Goal: Information Seeking & Learning: Learn about a topic

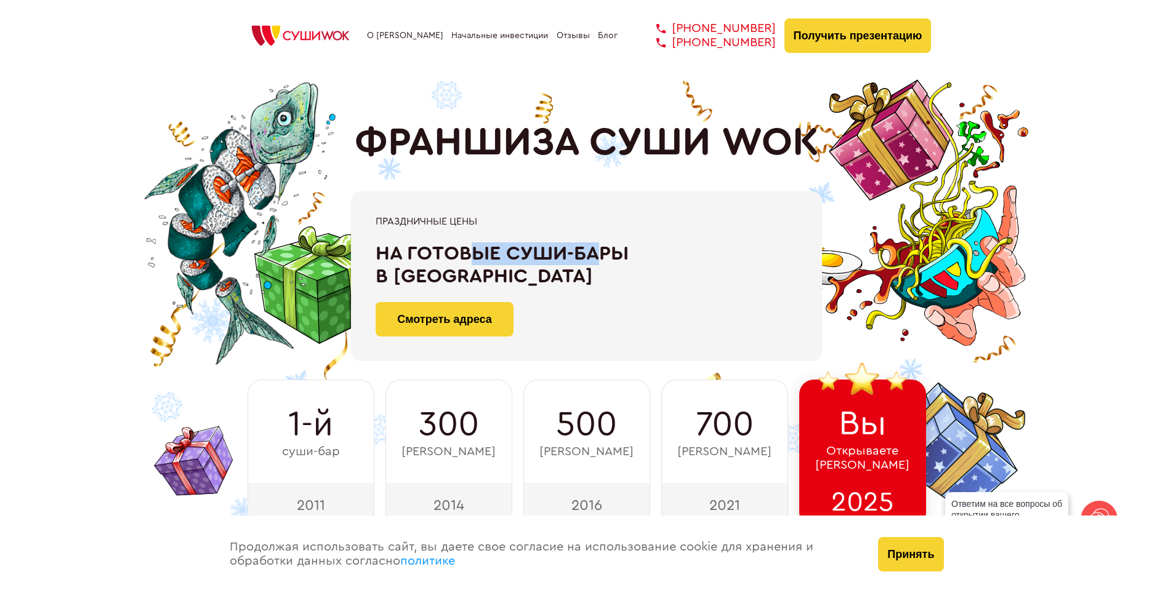
drag, startPoint x: 516, startPoint y: 243, endPoint x: 600, endPoint y: 243, distance: 83.7
click at [600, 243] on div "На готовые суши-бары в [GEOGRAPHIC_DATA]" at bounding box center [586, 266] width 422 height 46
drag, startPoint x: 600, startPoint y: 243, endPoint x: 458, endPoint y: 251, distance: 142.4
click at [458, 251] on div "На готовые суши-бары в [GEOGRAPHIC_DATA]" at bounding box center [586, 266] width 422 height 46
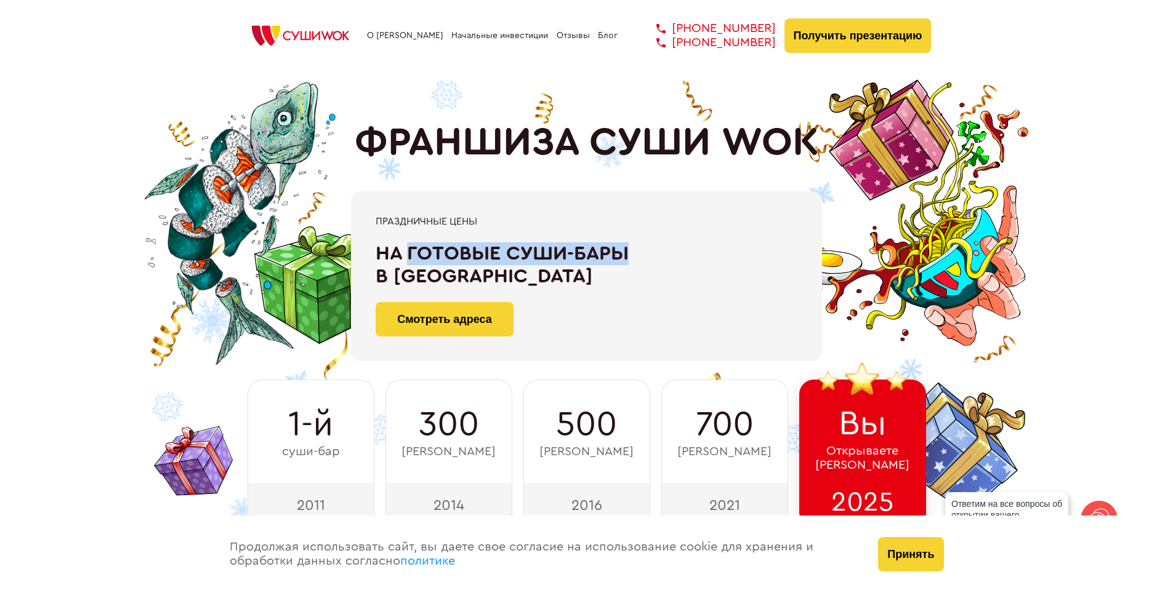
click at [458, 251] on div "На готовые суши-бары в [GEOGRAPHIC_DATA]" at bounding box center [586, 266] width 422 height 46
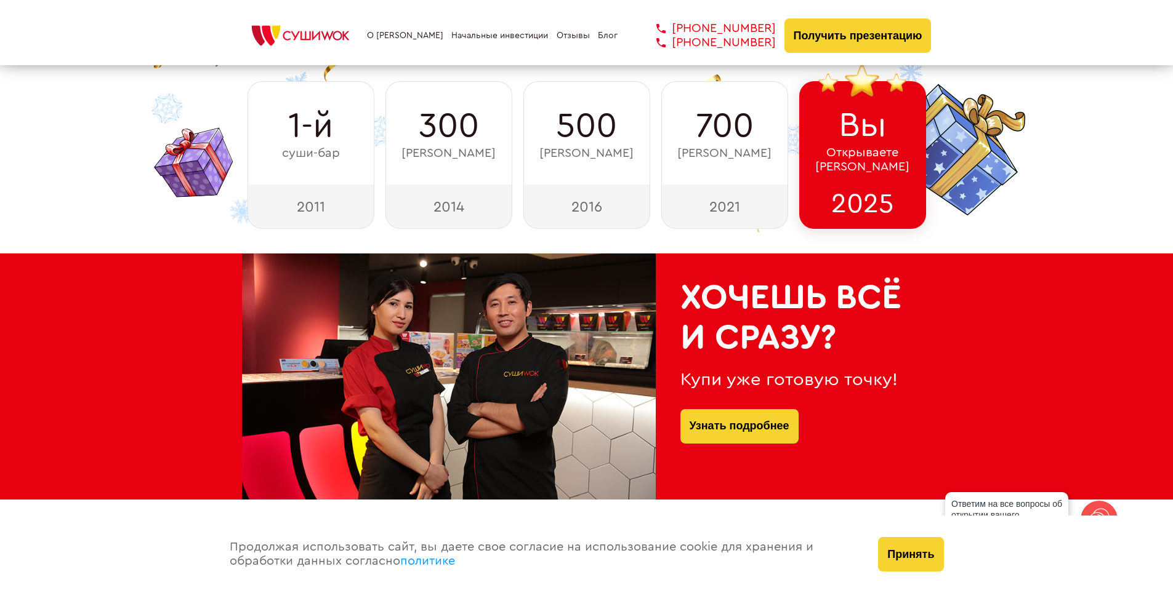
scroll to position [308, 0]
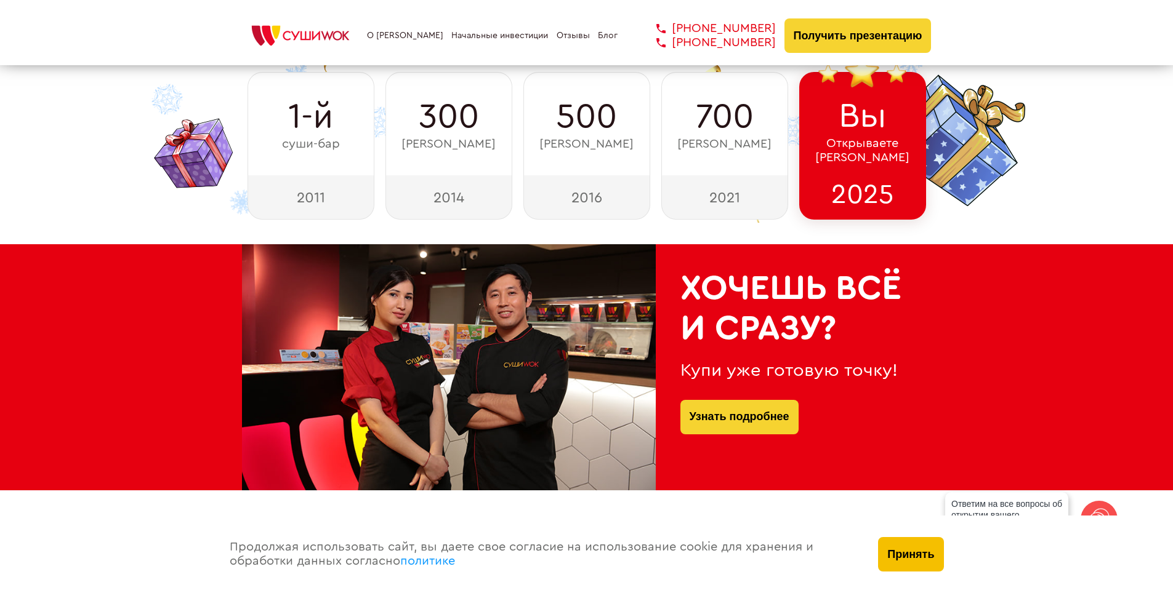
click at [902, 548] on button "Принять" at bounding box center [910, 554] width 65 height 34
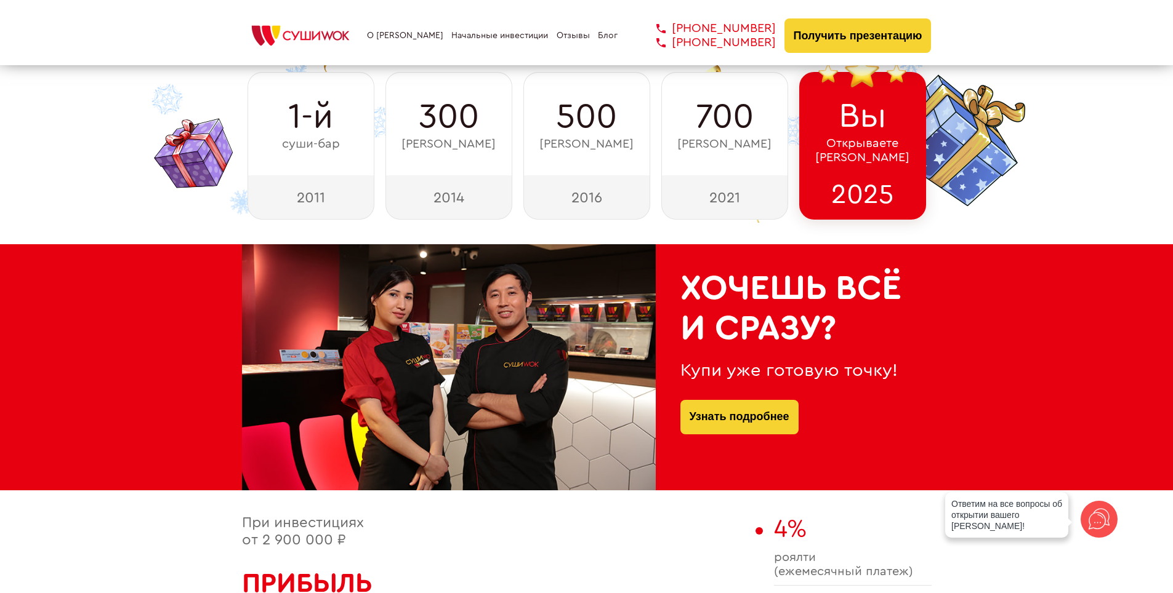
drag, startPoint x: 689, startPoint y: 295, endPoint x: 837, endPoint y: 323, distance: 150.4
click at [837, 323] on h2 "Хочешь всё и сразу?" at bounding box center [793, 308] width 227 height 79
drag, startPoint x: 837, startPoint y: 323, endPoint x: 713, endPoint y: 300, distance: 126.5
click at [713, 300] on h2 "Хочешь всё и сразу?" at bounding box center [793, 308] width 227 height 79
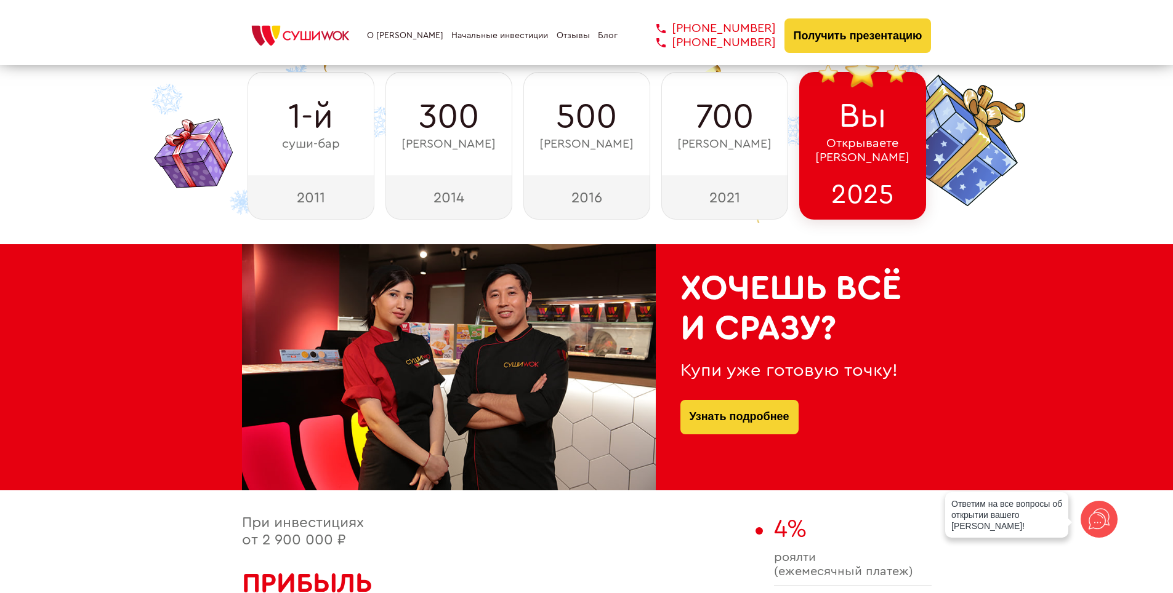
click at [713, 300] on h2 "Хочешь всё и сразу?" at bounding box center [793, 308] width 227 height 79
drag, startPoint x: 713, startPoint y: 300, endPoint x: 823, endPoint y: 340, distance: 117.4
click at [823, 340] on h2 "Хочешь всё и сразу?" at bounding box center [793, 308] width 227 height 79
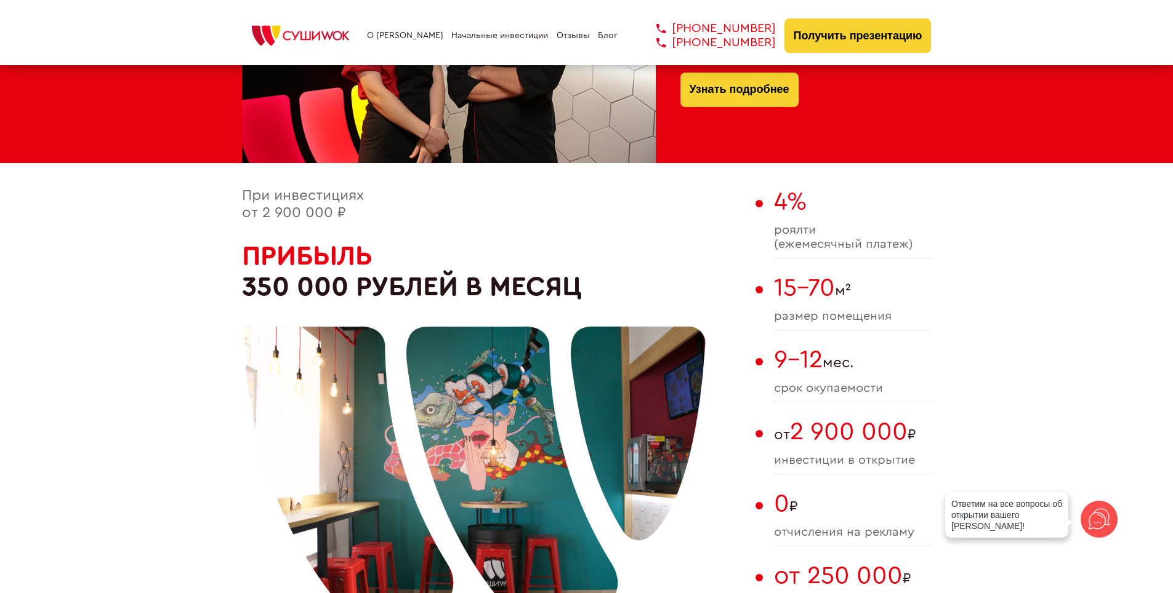
scroll to position [677, 0]
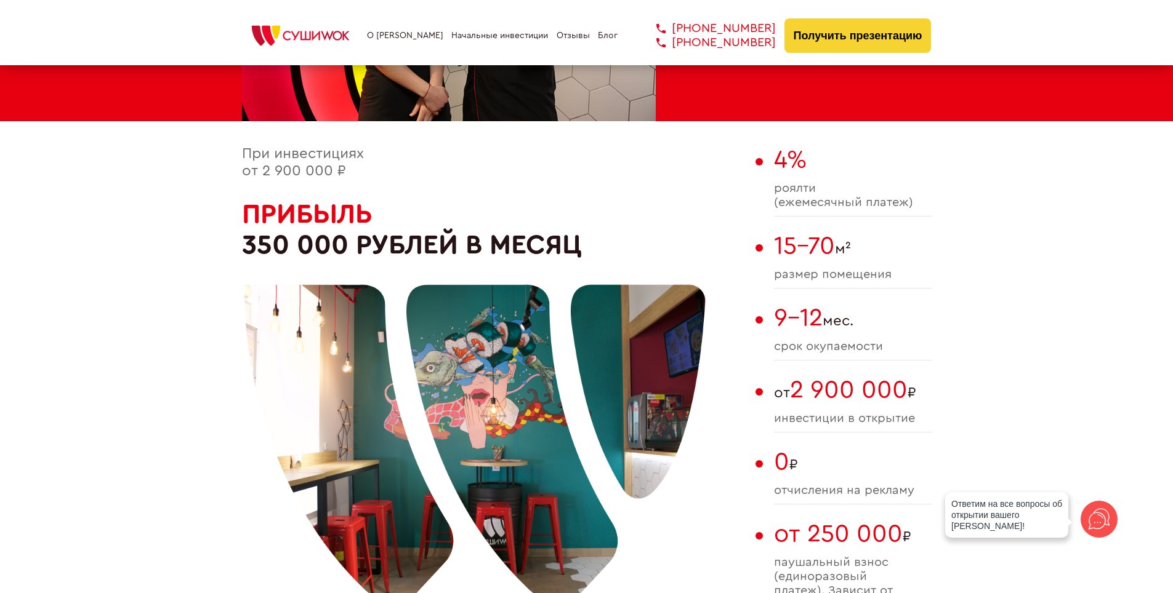
drag, startPoint x: 247, startPoint y: 247, endPoint x: 614, endPoint y: 249, distance: 366.2
click at [614, 249] on div at bounding box center [475, 420] width 462 height 462
click at [252, 177] on span "При инвестициях от 2 900 000 ₽" at bounding box center [303, 162] width 122 height 32
drag, startPoint x: 252, startPoint y: 177, endPoint x: 377, endPoint y: 171, distance: 125.1
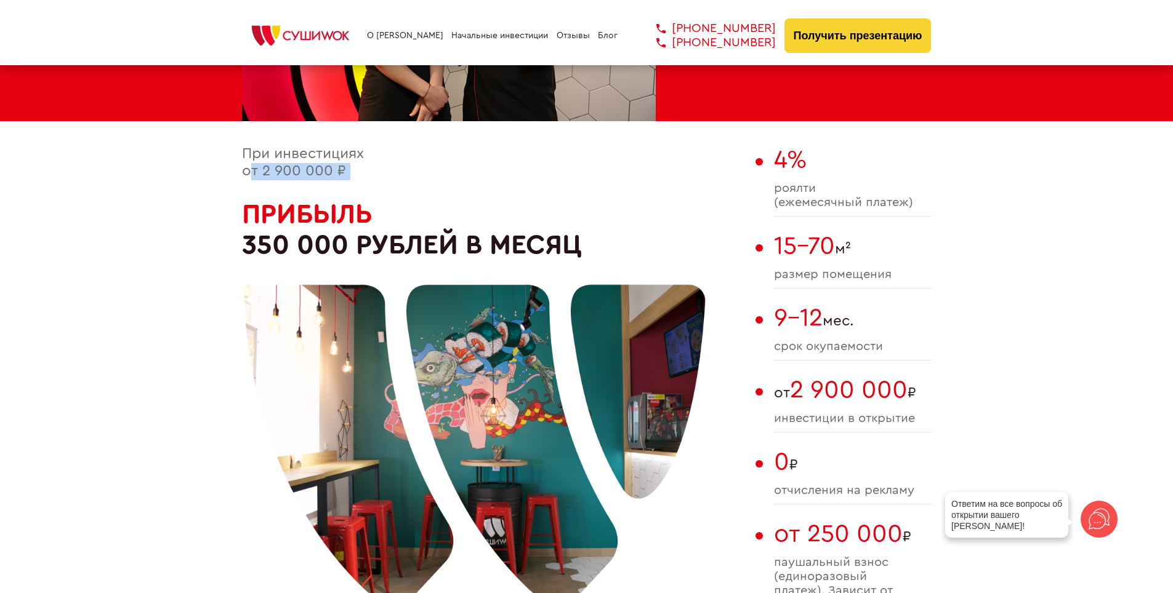
click at [377, 171] on div "При инвестициях от 2 900 000 ₽ Прибыль 350 000 рублей в месяц" at bounding box center [495, 390] width 507 height 488
drag, startPoint x: 783, startPoint y: 200, endPoint x: 907, endPoint y: 206, distance: 123.9
click at [906, 207] on span "роялти (ежемесячный платеж)" at bounding box center [853, 196] width 158 height 28
click at [907, 206] on span "роялти (ежемесячный платеж)" at bounding box center [853, 196] width 158 height 28
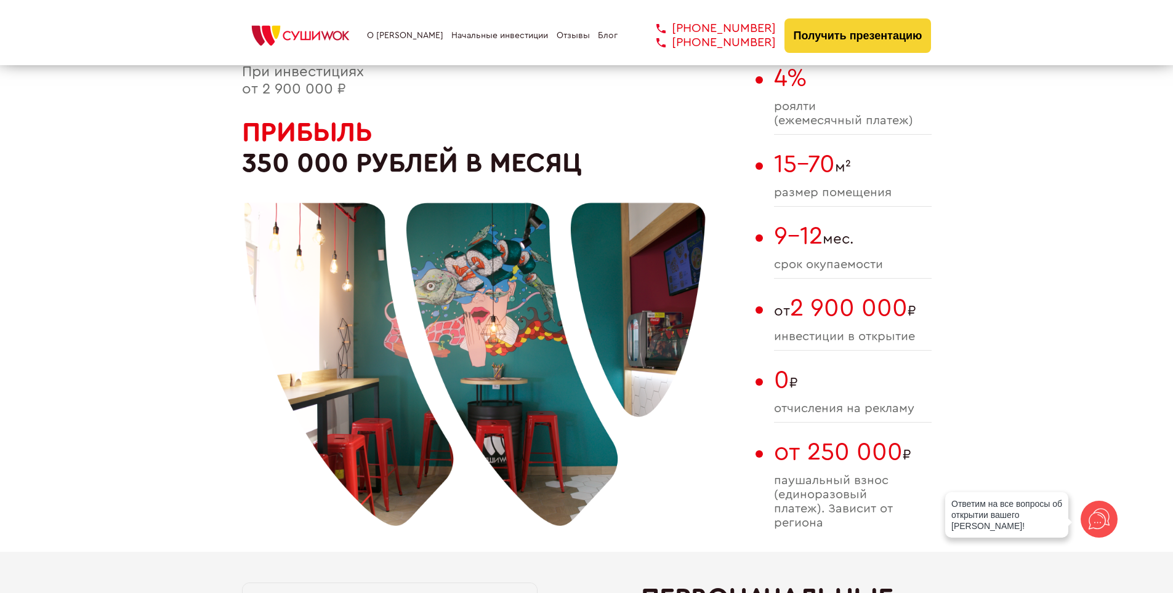
scroll to position [800, 0]
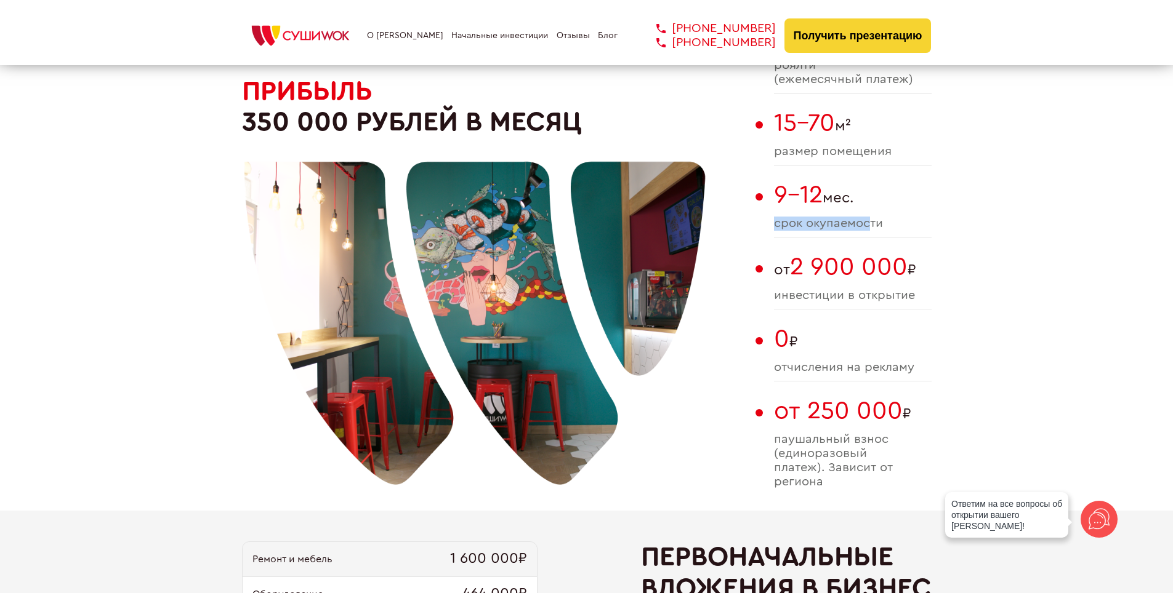
drag, startPoint x: 872, startPoint y: 235, endPoint x: 769, endPoint y: 215, distance: 105.3
click at [769, 215] on div "При инвестициях от 2 900 000 ₽ Прибыль 350 000 рублей в месяц 4% роялти (ежемес…" at bounding box center [586, 267] width 689 height 488
click at [769, 233] on div "При инвестициях от 2 900 000 ₽ Прибыль 350 000 рублей в месяц 4% роялти (ежемес…" at bounding box center [586, 267] width 689 height 488
drag, startPoint x: 786, startPoint y: 273, endPoint x: 944, endPoint y: 297, distance: 159.4
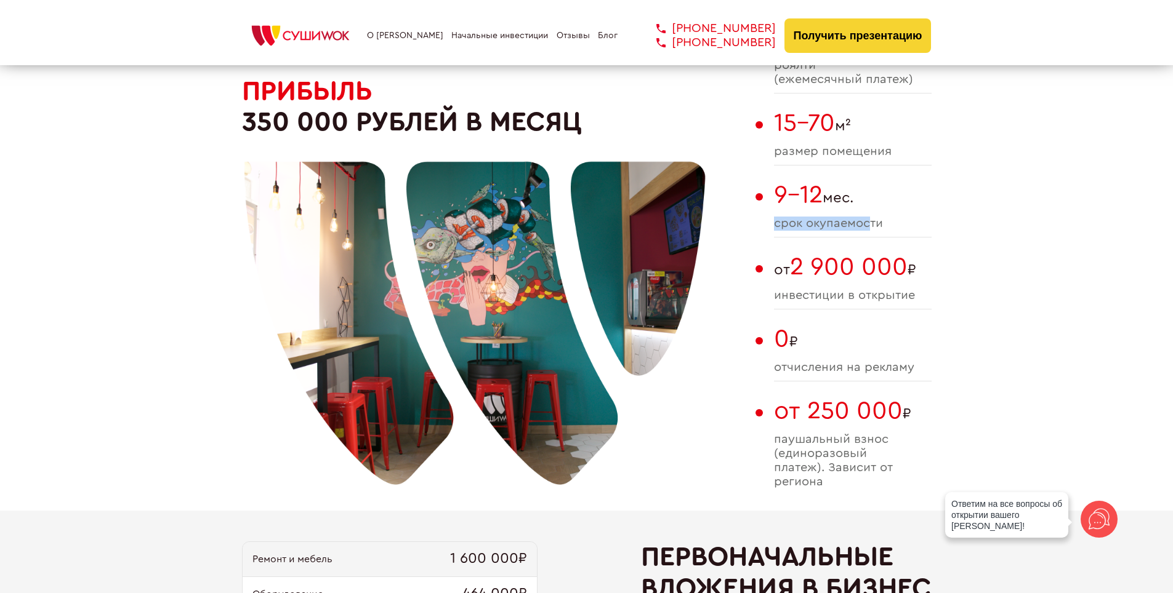
drag, startPoint x: 944, startPoint y: 297, endPoint x: 771, endPoint y: 274, distance: 174.5
click at [771, 275] on div "При инвестициях от 2 900 000 ₽ Прибыль 350 000 рублей в месяц 4% роялти (ежемес…" at bounding box center [586, 267] width 689 height 488
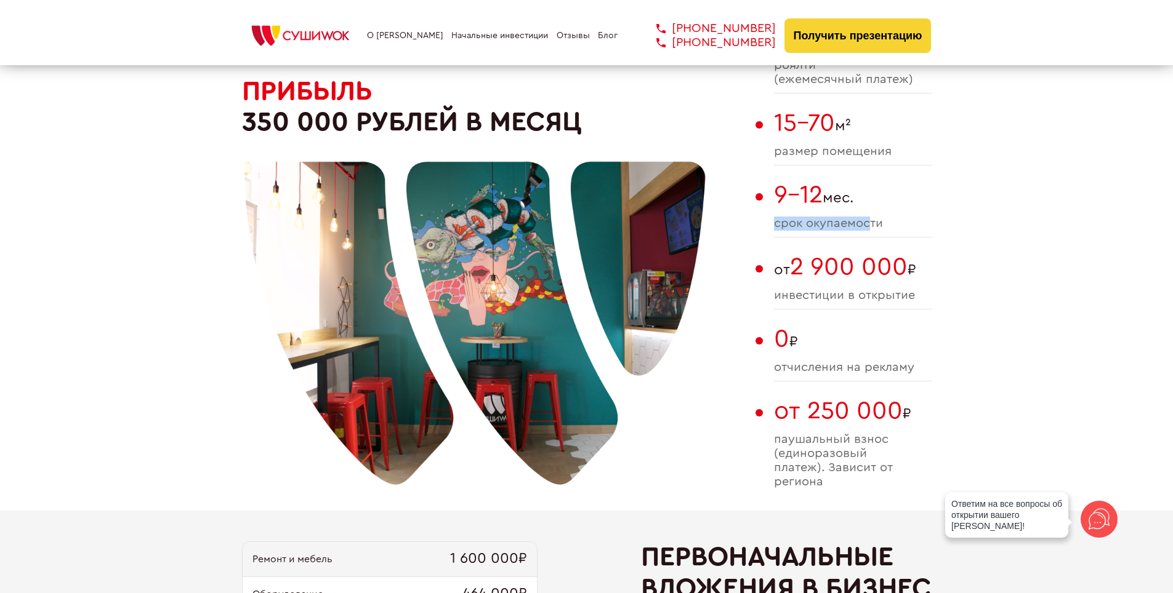
click at [772, 275] on div "При инвестициях от 2 900 000 ₽ Прибыль 350 000 рублей в месяц 4% роялти (ежемес…" at bounding box center [586, 267] width 689 height 488
drag, startPoint x: 772, startPoint y: 275, endPoint x: 961, endPoint y: 305, distance: 191.4
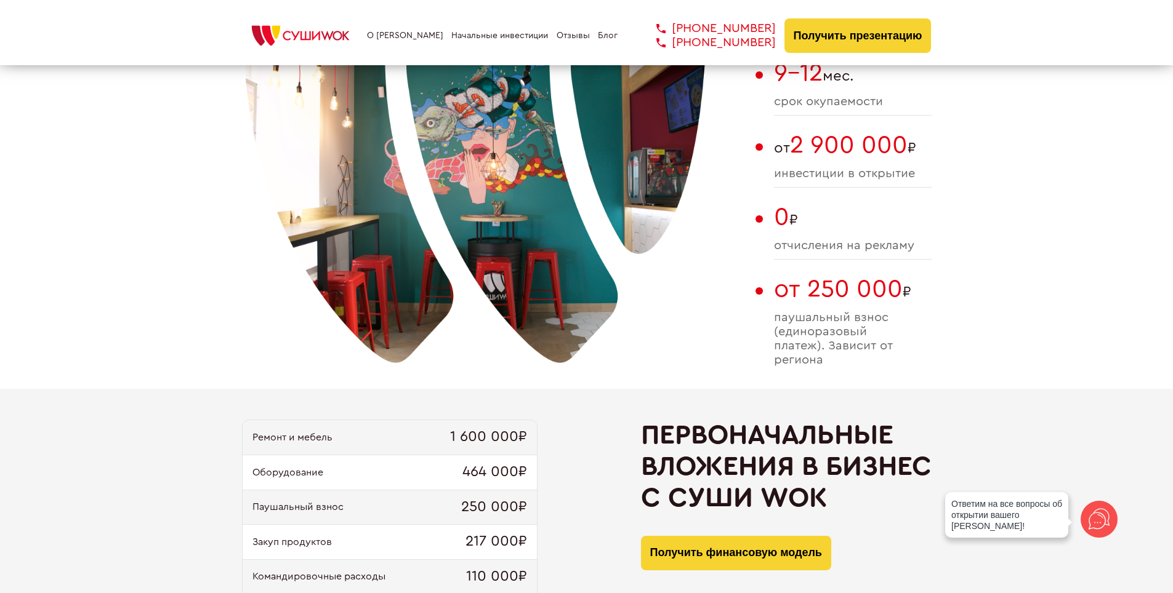
scroll to position [923, 0]
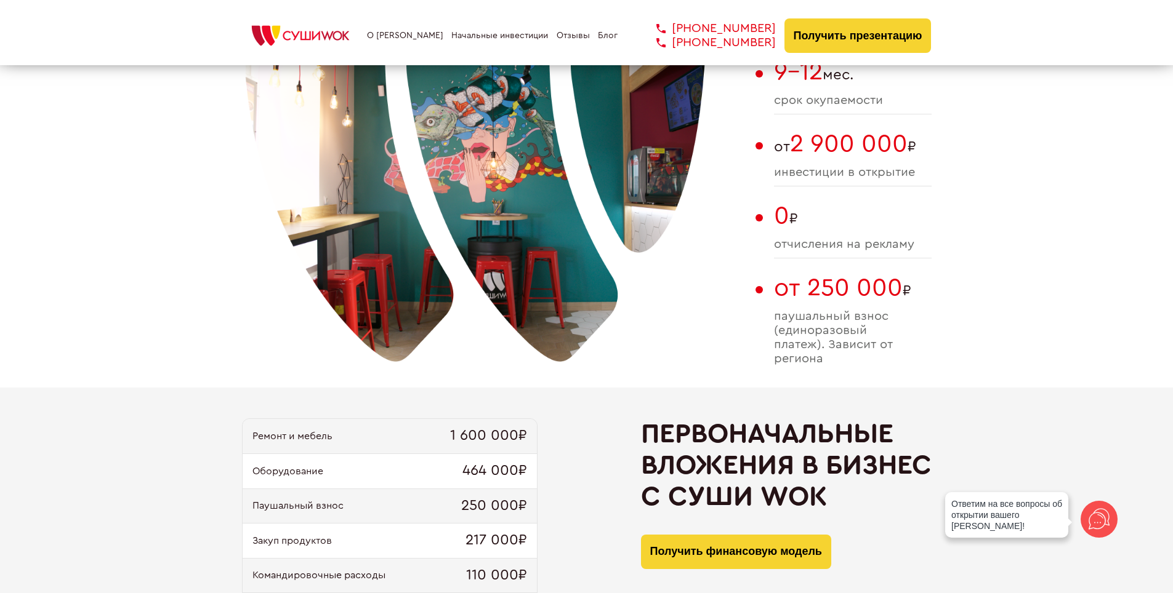
drag, startPoint x: 918, startPoint y: 247, endPoint x: 951, endPoint y: 257, distance: 33.9
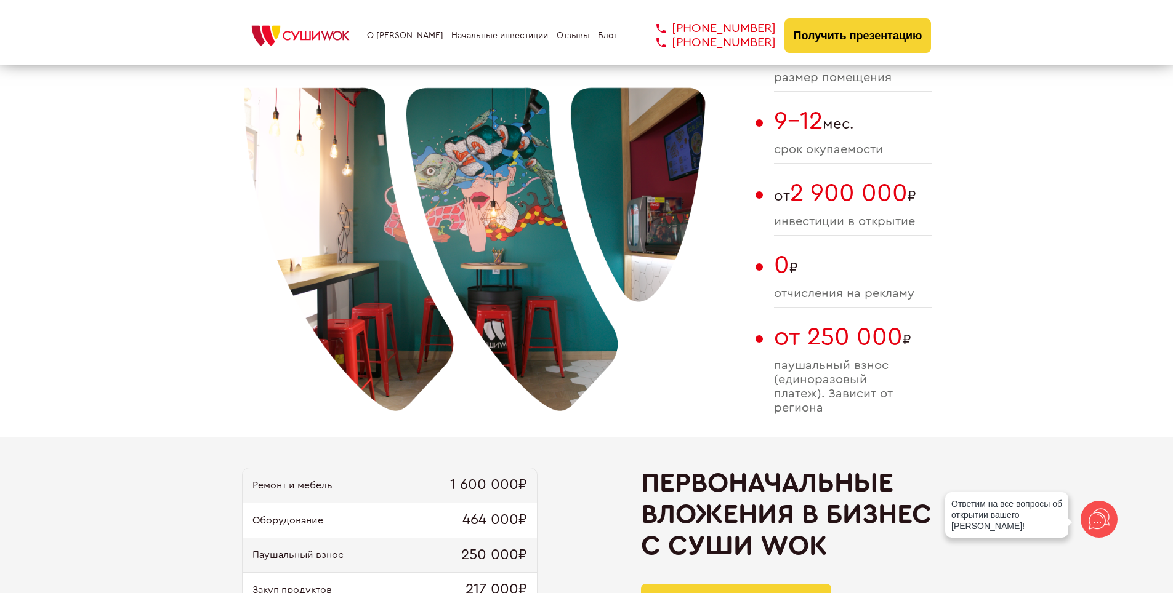
scroll to position [862, 0]
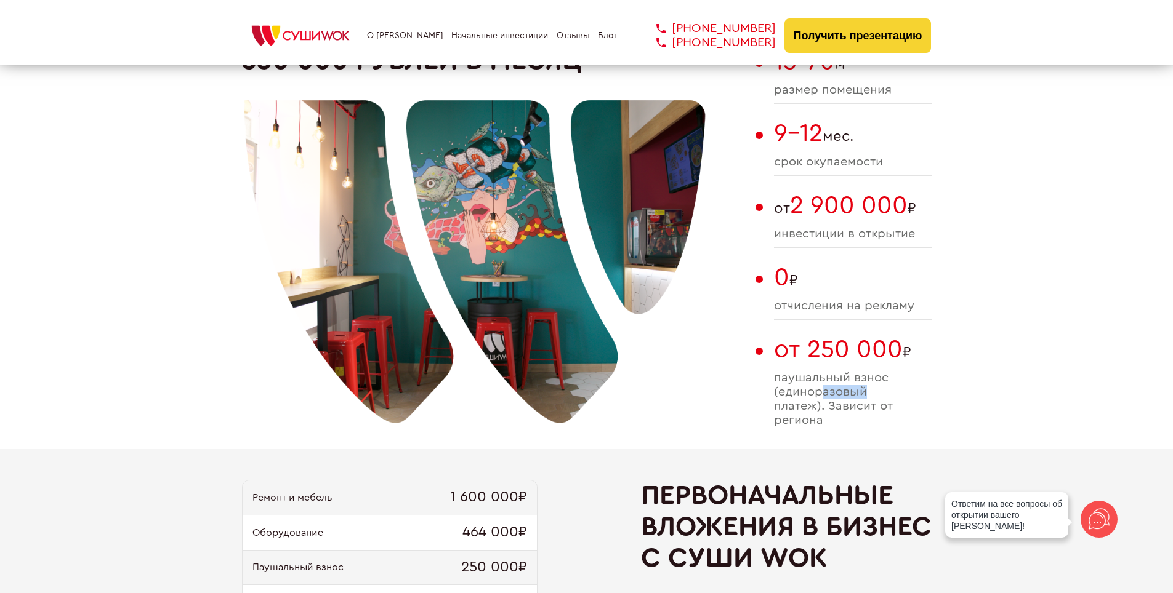
drag, startPoint x: 827, startPoint y: 388, endPoint x: 872, endPoint y: 387, distance: 44.9
click at [872, 387] on span "паушальный взнос (единоразовый платеж). Зависит от региона" at bounding box center [853, 399] width 158 height 57
click at [873, 386] on span "паушальный взнос (единоразовый платеж). Зависит от региона" at bounding box center [853, 399] width 158 height 57
click at [873, 385] on span "паушальный взнос (единоразовый платеж). Зависит от региона" at bounding box center [853, 399] width 158 height 57
click at [876, 391] on span "паушальный взнос (единоразовый платеж). Зависит от региона" at bounding box center [853, 399] width 158 height 57
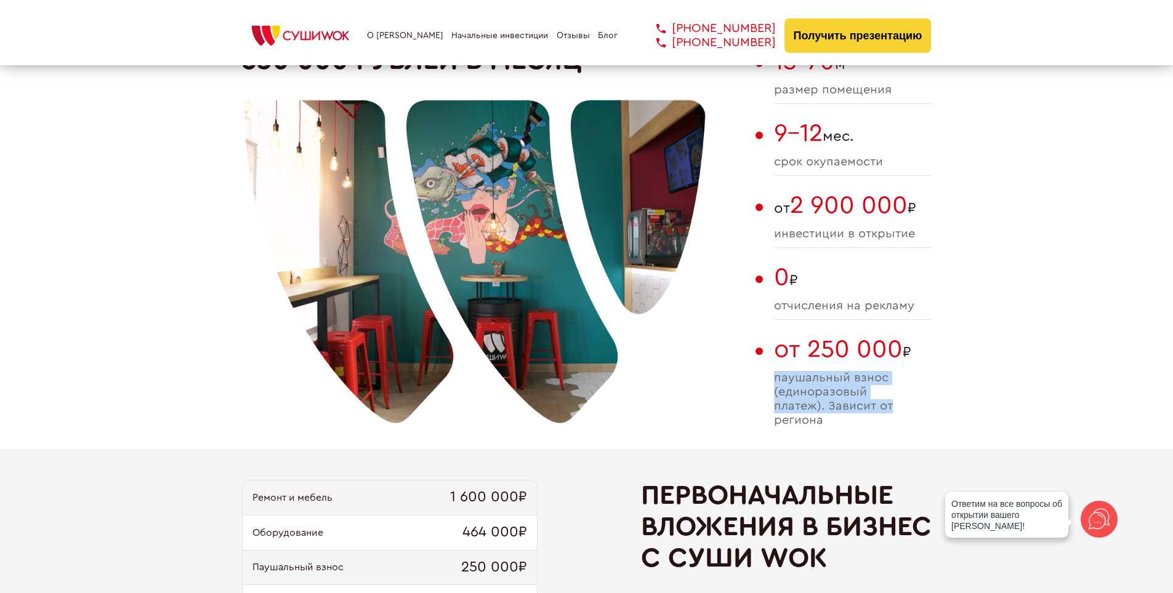
drag, startPoint x: 876, startPoint y: 391, endPoint x: 885, endPoint y: 412, distance: 23.2
click at [885, 412] on span "паушальный взнос (единоразовый платеж). Зависит от региона" at bounding box center [853, 399] width 158 height 57
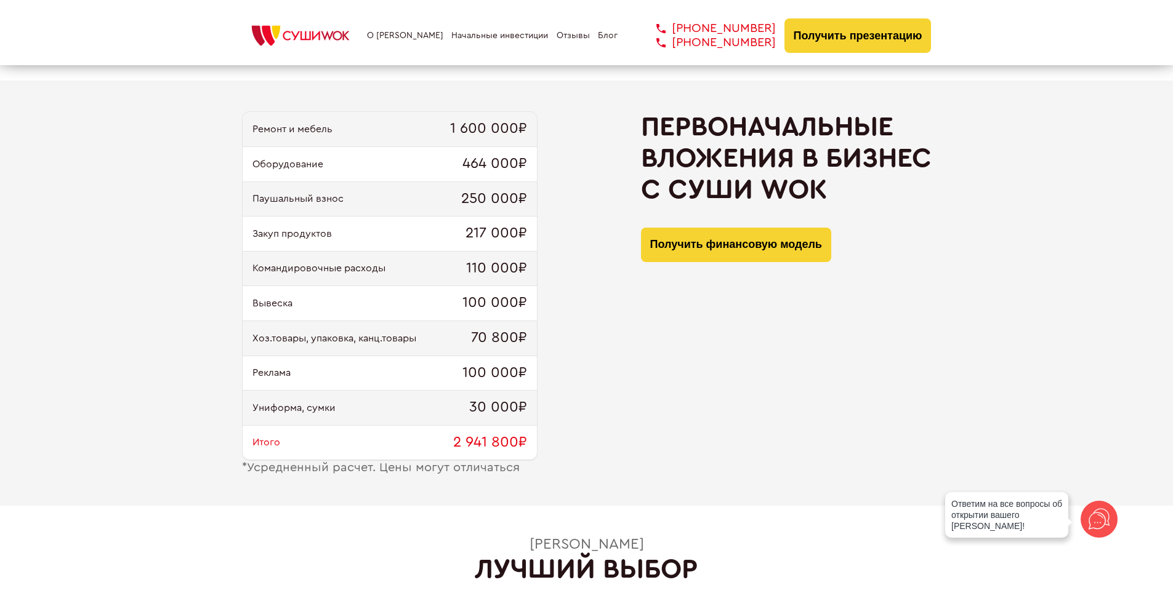
scroll to position [1231, 0]
drag, startPoint x: 300, startPoint y: 130, endPoint x: 524, endPoint y: 130, distance: 224.0
click at [524, 130] on div "Ремонт и мебель 1 600 000₽" at bounding box center [390, 128] width 294 height 35
click at [524, 130] on span "1 600 000₽" at bounding box center [488, 128] width 77 height 17
drag, startPoint x: 409, startPoint y: 167, endPoint x: 524, endPoint y: 169, distance: 115.1
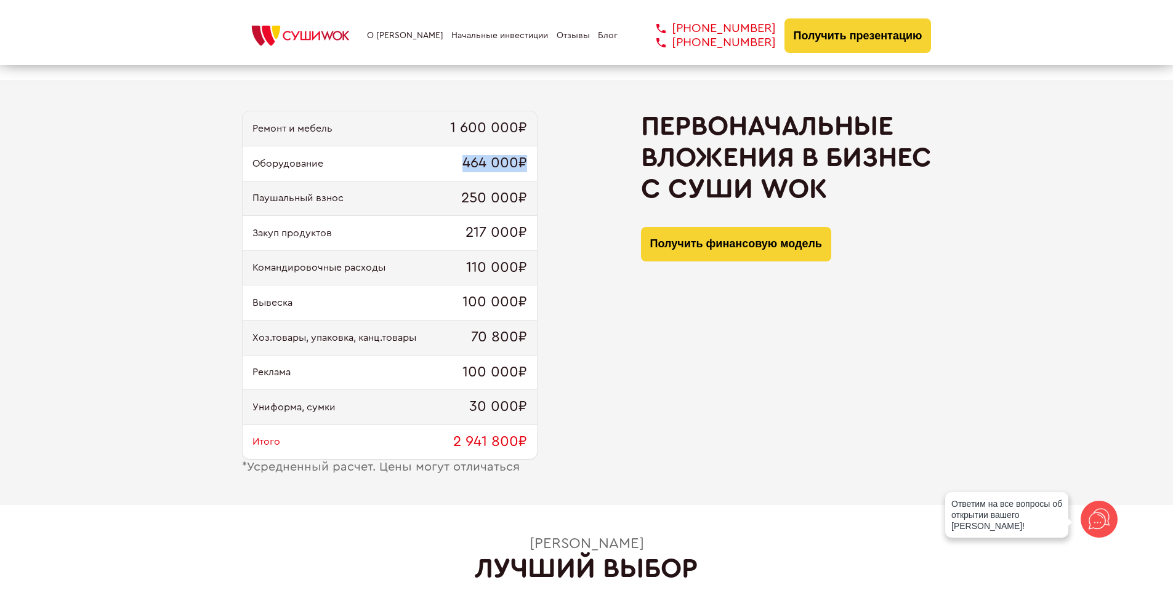
click at [524, 169] on div "Оборудование 464 000₽" at bounding box center [390, 163] width 294 height 35
click at [524, 169] on span "464 000₽" at bounding box center [494, 163] width 65 height 17
drag, startPoint x: 383, startPoint y: 206, endPoint x: 518, endPoint y: 204, distance: 134.8
click at [518, 204] on div "Паушальный взнос 250 000₽" at bounding box center [390, 199] width 294 height 35
drag, startPoint x: 380, startPoint y: 241, endPoint x: 527, endPoint y: 236, distance: 147.8
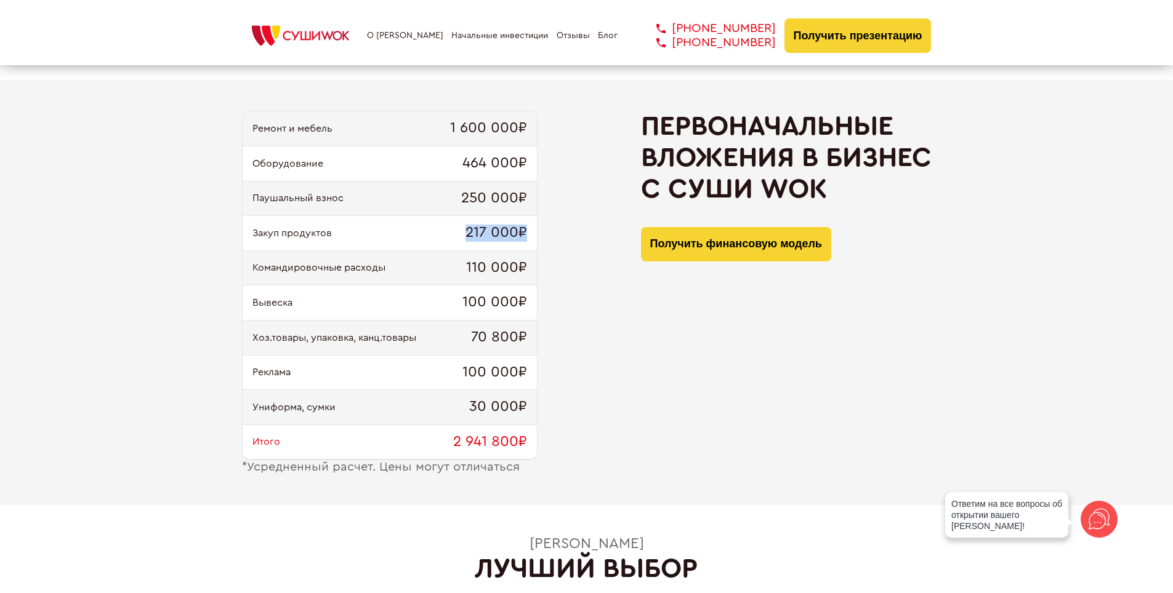
click at [527, 236] on div "Закуп продуктов 217 000₽" at bounding box center [390, 233] width 294 height 35
drag, startPoint x: 398, startPoint y: 265, endPoint x: 550, endPoint y: 268, distance: 152.7
click at [550, 268] on div "Ремонт и мебель 1 600 000₽ Оборудование 464 000₽ Паушальный взнос 250 000₽ Заку…" at bounding box center [586, 293] width 689 height 364
click at [363, 311] on div "Вывеска 100 000₽" at bounding box center [390, 303] width 294 height 35
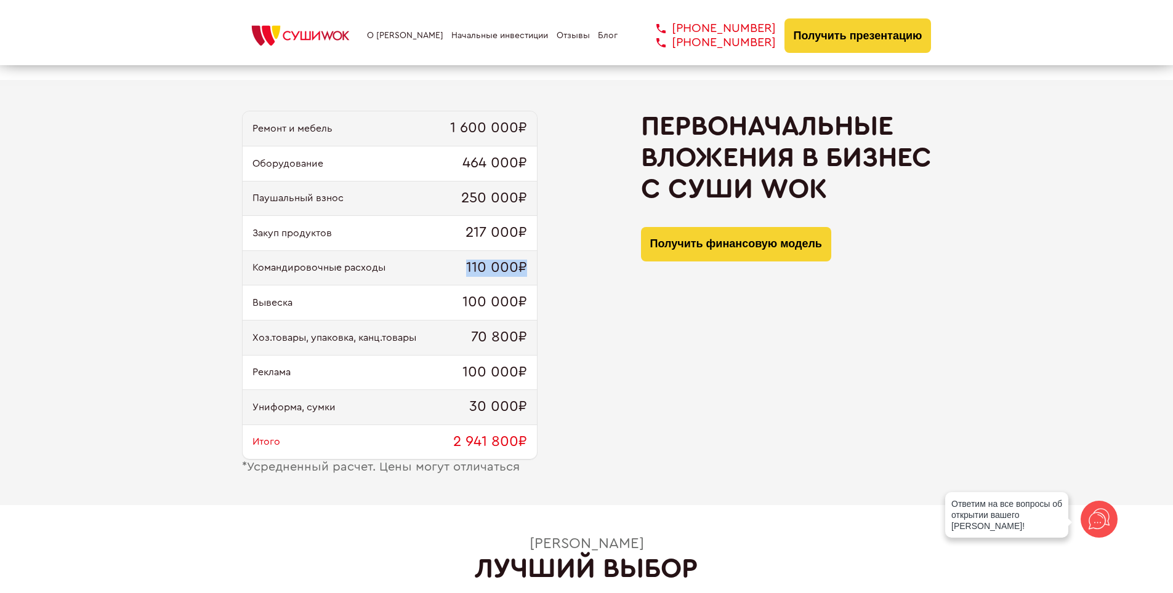
drag, startPoint x: 436, startPoint y: 275, endPoint x: 556, endPoint y: 279, distance: 120.1
click at [556, 279] on div "Ремонт и мебель 1 600 000₽ Оборудование 464 000₽ Паушальный взнос 250 000₽ Заку…" at bounding box center [586, 293] width 689 height 364
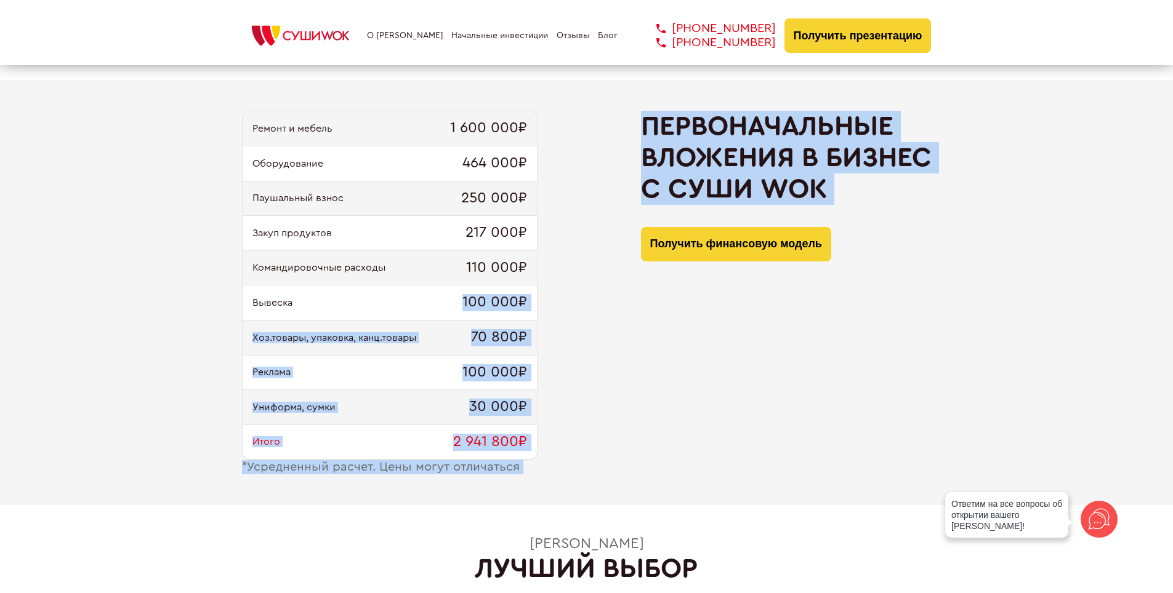
drag, startPoint x: 449, startPoint y: 307, endPoint x: 599, endPoint y: 292, distance: 151.0
click at [599, 292] on div "Ремонт и мебель 1 600 000₽ Оборудование 464 000₽ Паушальный взнос 250 000₽ Заку…" at bounding box center [586, 293] width 689 height 364
click at [558, 313] on div "Ремонт и мебель 1 600 000₽ Оборудование 464 000₽ Паушальный взнос 250 000₽ Заку…" at bounding box center [586, 293] width 689 height 364
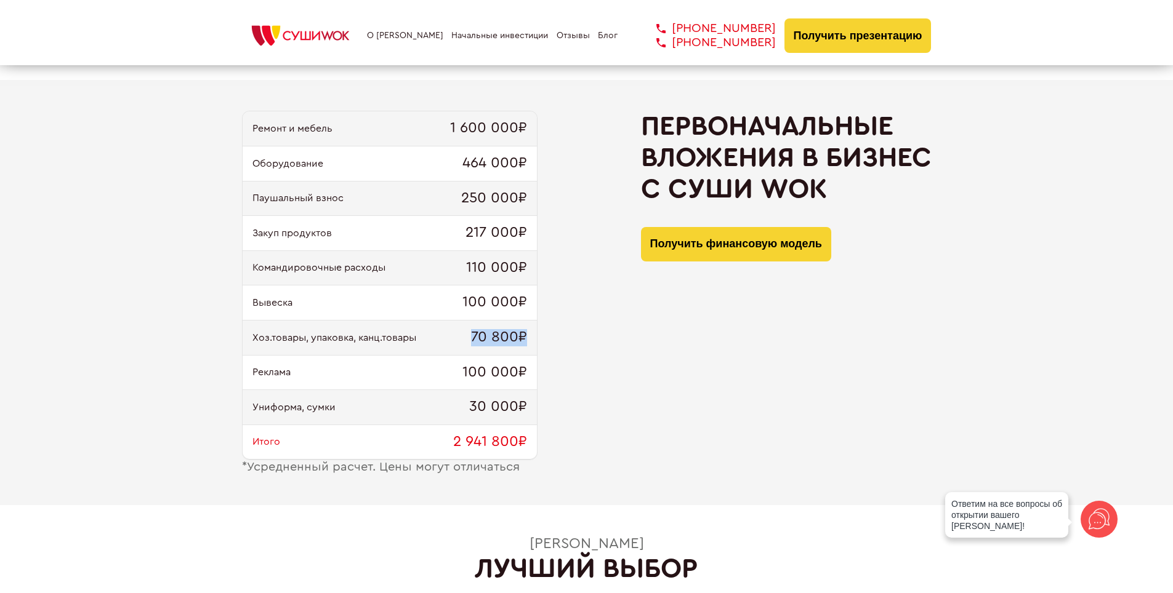
drag, startPoint x: 446, startPoint y: 340, endPoint x: 542, endPoint y: 341, distance: 96.0
click at [542, 341] on div "Ремонт и мебель 1 600 000₽ Оборудование 464 000₽ Паушальный взнос 250 000₽ Заку…" at bounding box center [586, 293] width 689 height 364
drag, startPoint x: 401, startPoint y: 369, endPoint x: 531, endPoint y: 379, distance: 130.2
click at [531, 379] on div "Реклама 100 000₽" at bounding box center [390, 373] width 294 height 35
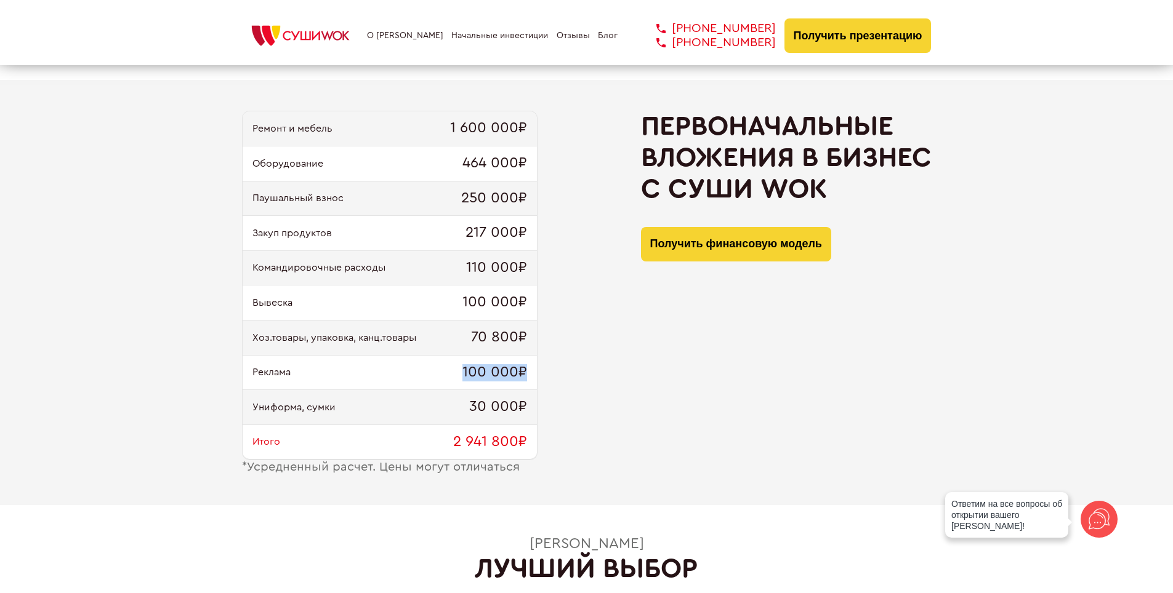
click at [531, 379] on div "Реклама 100 000₽" at bounding box center [390, 373] width 294 height 35
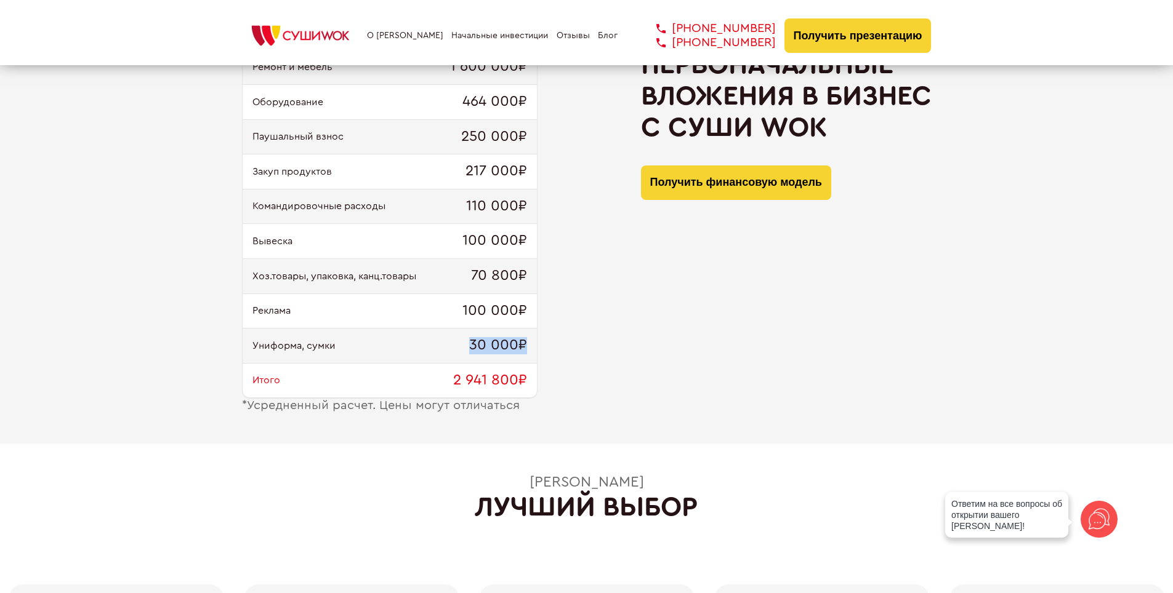
drag, startPoint x: 465, startPoint y: 348, endPoint x: 559, endPoint y: 348, distance: 94.8
click at [559, 348] on div "Ремонт и мебель 1 600 000₽ Оборудование 464 000₽ Паушальный взнос 250 000₽ Заку…" at bounding box center [586, 231] width 689 height 364
drag, startPoint x: 419, startPoint y: 374, endPoint x: 535, endPoint y: 375, distance: 116.9
click at [535, 375] on div "Итого 2 941 800₽" at bounding box center [390, 381] width 294 height 35
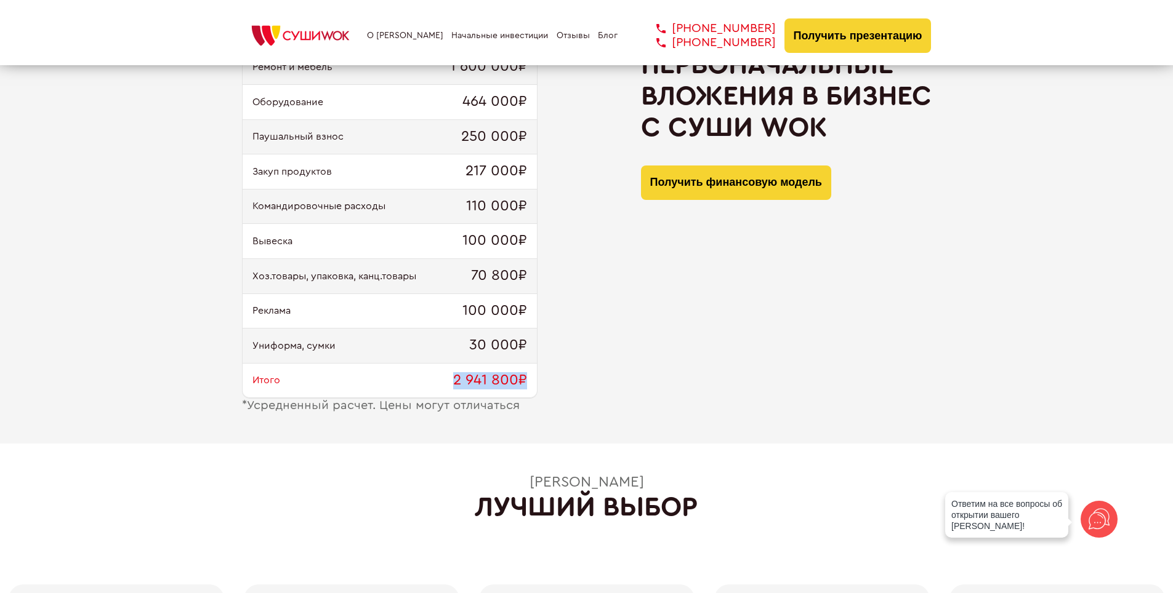
click at [535, 375] on div "Итого 2 941 800₽" at bounding box center [390, 381] width 294 height 35
click at [541, 371] on div "Ремонт и мебель 1 600 000₽ Оборудование 464 000₽ Паушальный взнос 250 000₽ Заку…" at bounding box center [586, 231] width 689 height 364
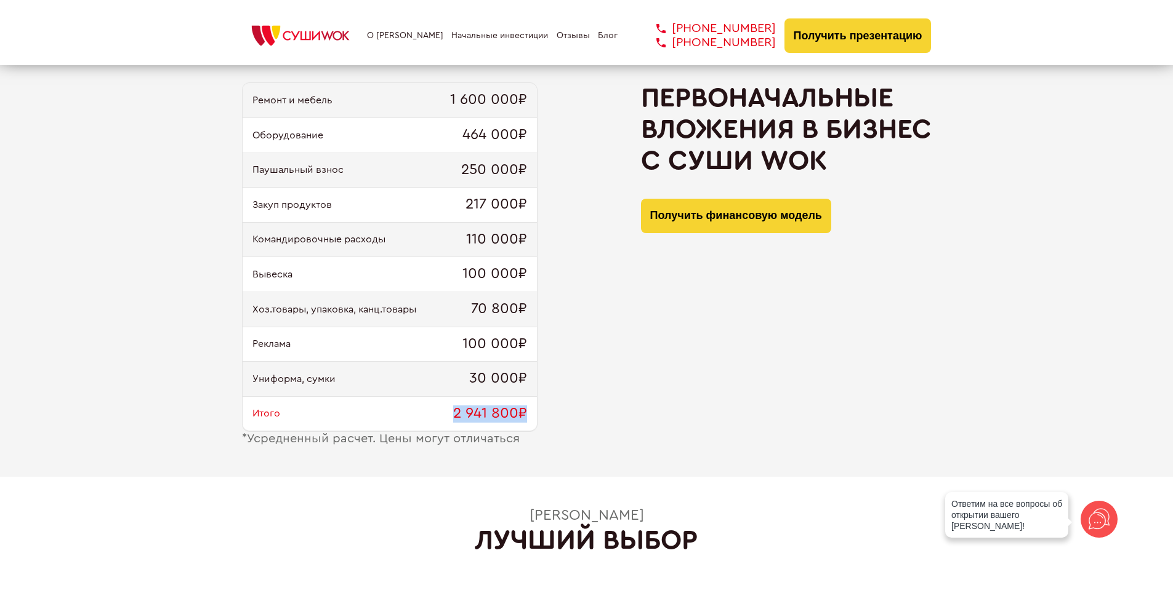
scroll to position [1231, 0]
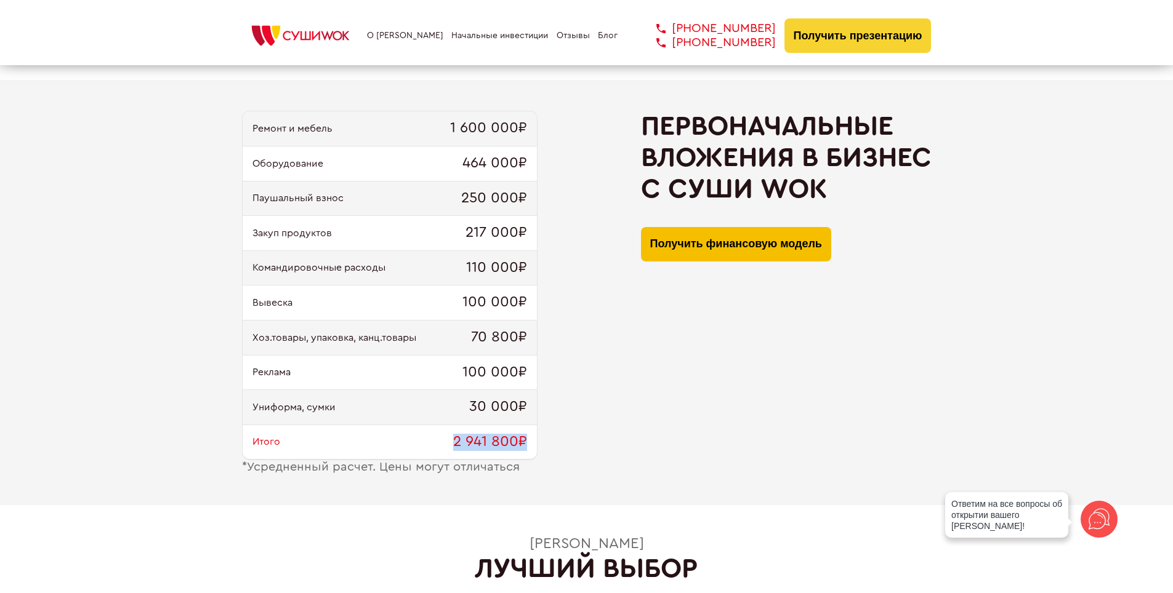
click at [653, 249] on button "Получить финансовую модель" at bounding box center [736, 244] width 190 height 34
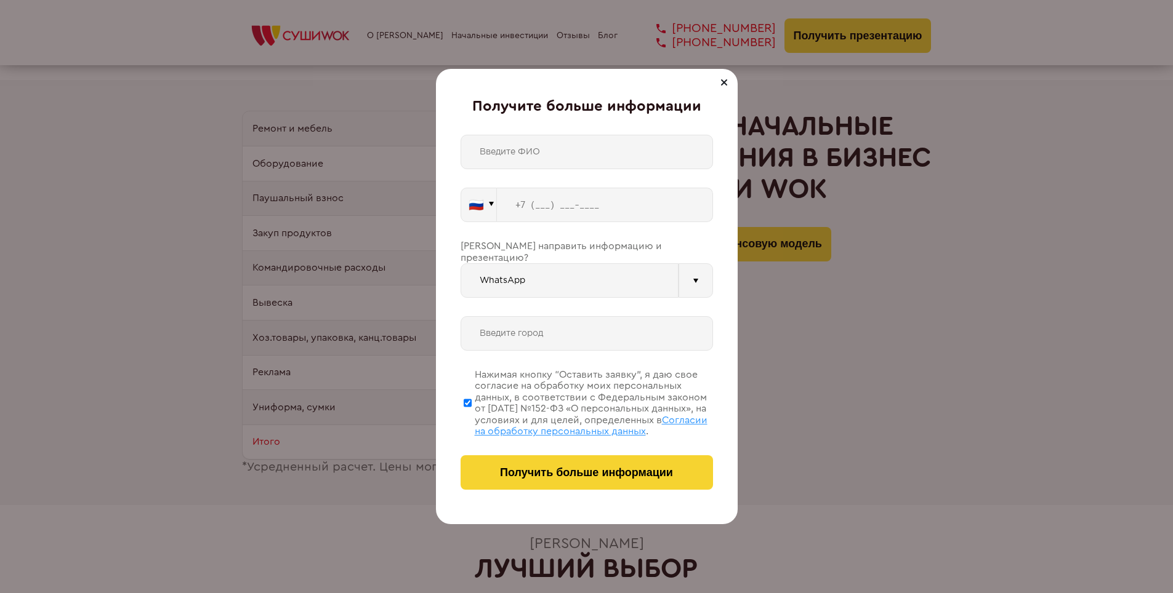
click at [728, 78] on div at bounding box center [723, 82] width 15 height 15
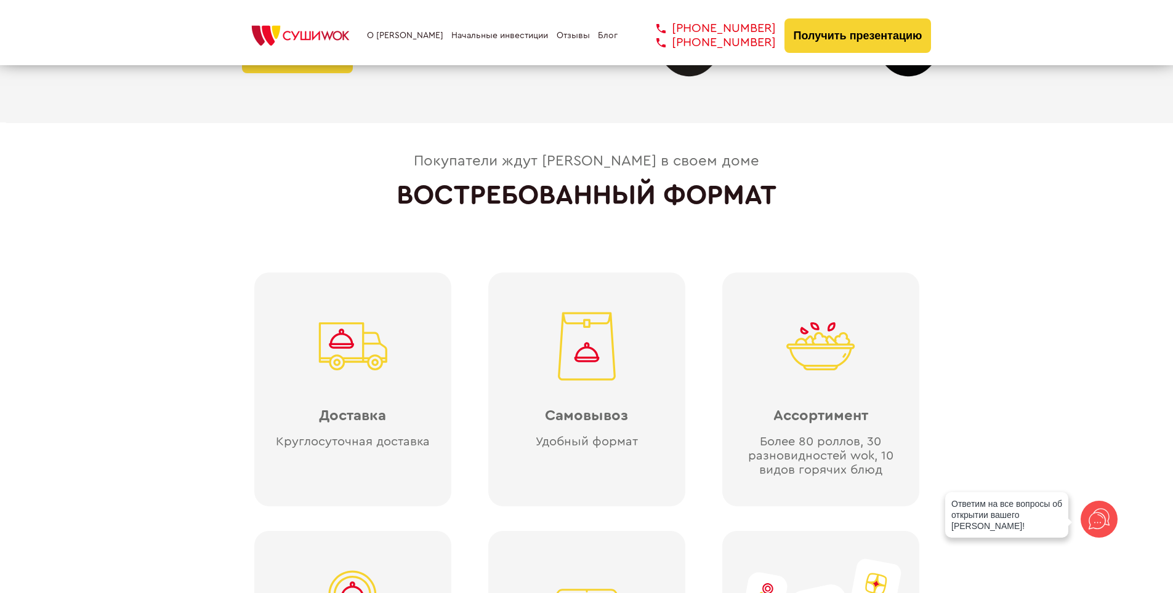
scroll to position [2647, 0]
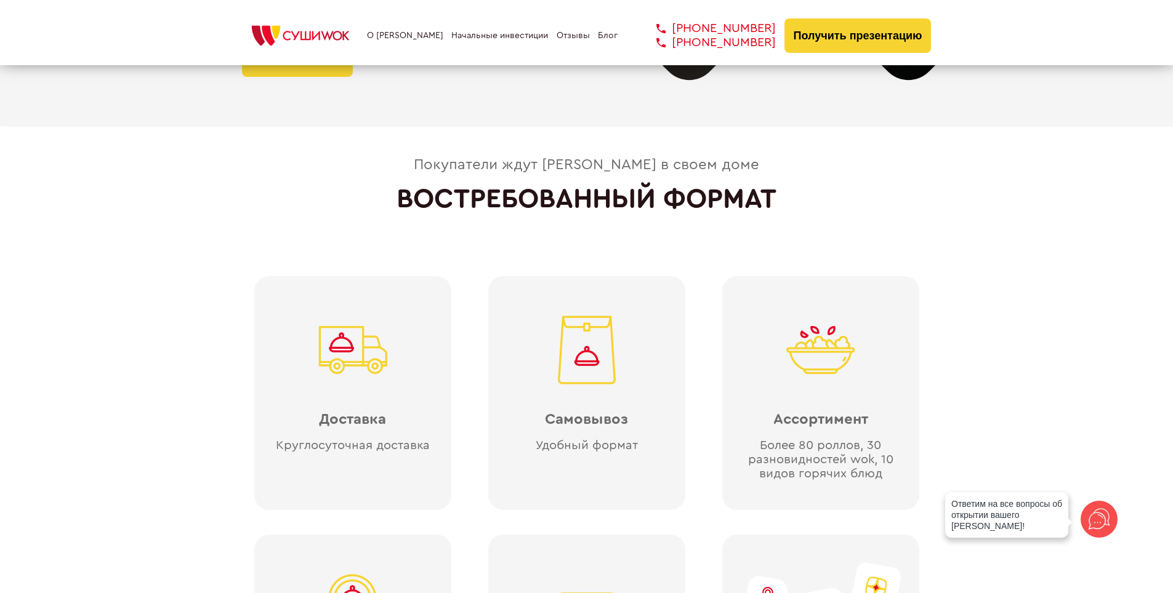
click at [449, 157] on div "Покупатели ждут [PERSON_NAME] в своем доме" at bounding box center [586, 165] width 345 height 17
drag, startPoint x: 449, startPoint y: 156, endPoint x: 727, endPoint y: 161, distance: 278.3
click at [727, 161] on div "Покупатели ждут [PERSON_NAME] в своем доме" at bounding box center [586, 165] width 345 height 17
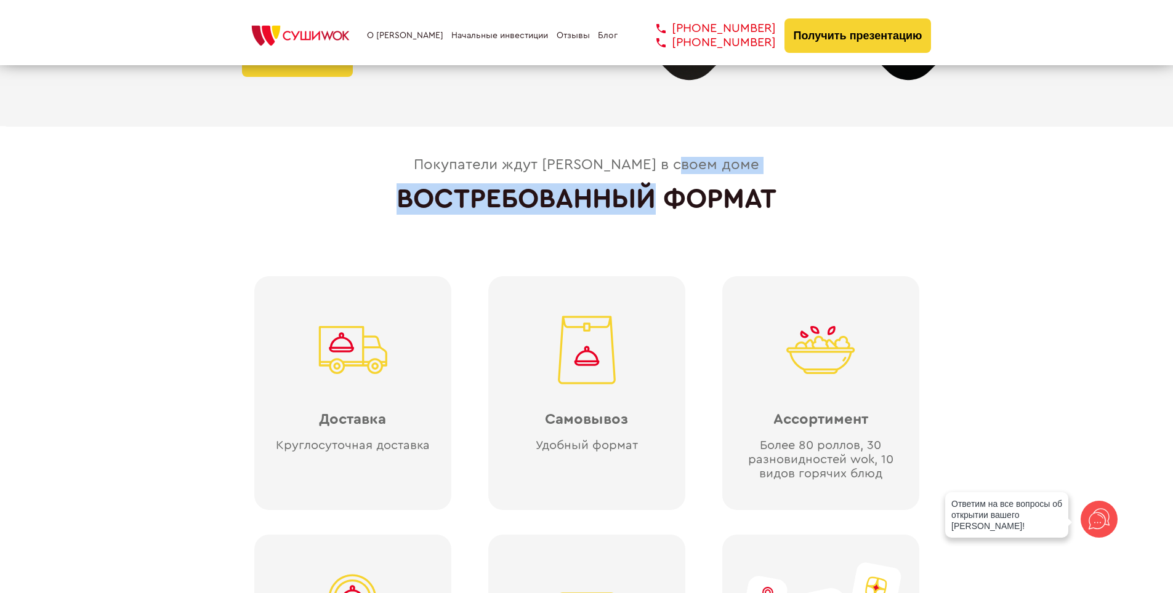
drag, startPoint x: 727, startPoint y: 161, endPoint x: 471, endPoint y: 179, distance: 256.1
click at [471, 179] on div "Покупатели ждут [PERSON_NAME] в своем доме ВОСТРЕБОВАННЫЙ ФОРМАТ Доставка Кругл…" at bounding box center [586, 469] width 689 height 624
click at [471, 180] on div "Покупатели ждут [PERSON_NAME] в своем доме ВОСТРЕБОВАННЫЙ ФОРМАТ Доставка Кругл…" at bounding box center [586, 469] width 689 height 624
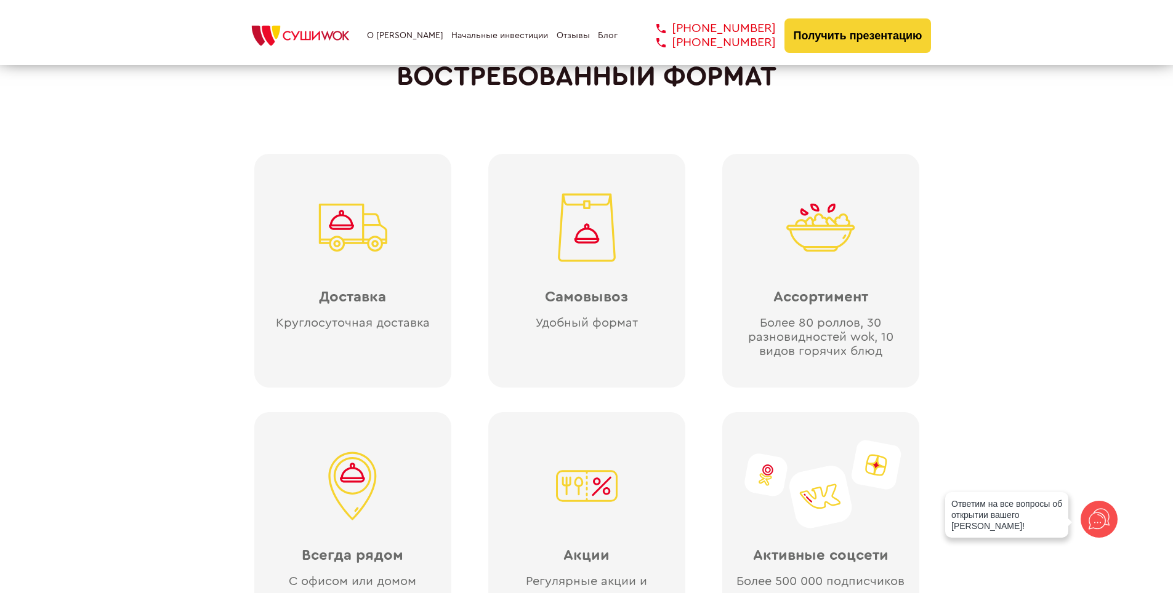
scroll to position [2770, 0]
click at [468, 233] on div "Доставка Круглосуточная доставка Самовывоз Удобный формат Ассортимент Более 80 …" at bounding box center [586, 399] width 689 height 517
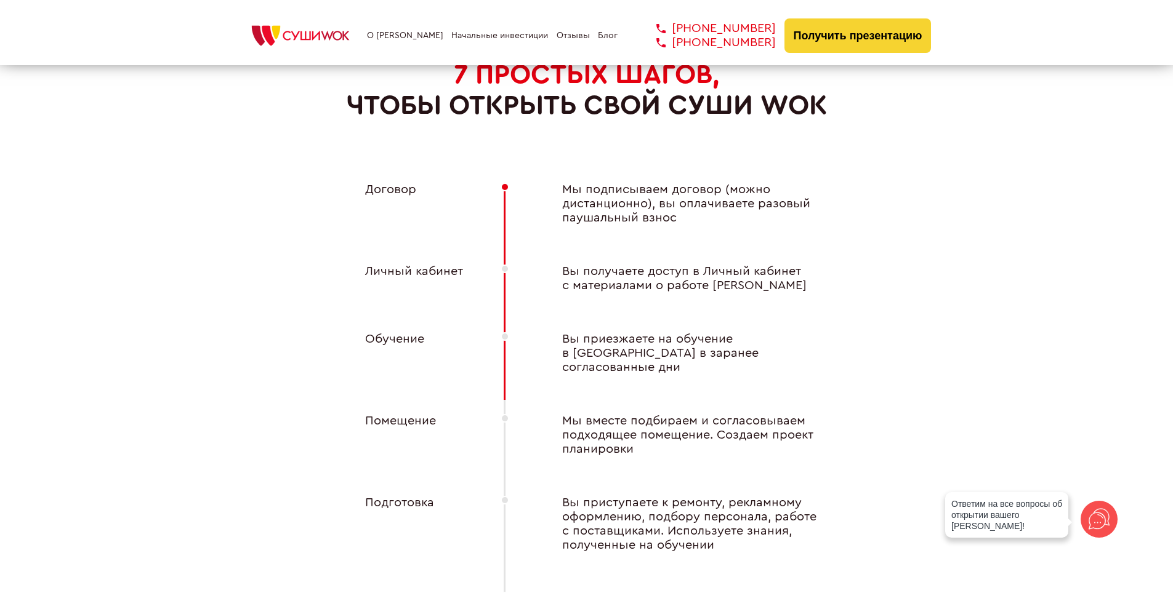
scroll to position [4616, 0]
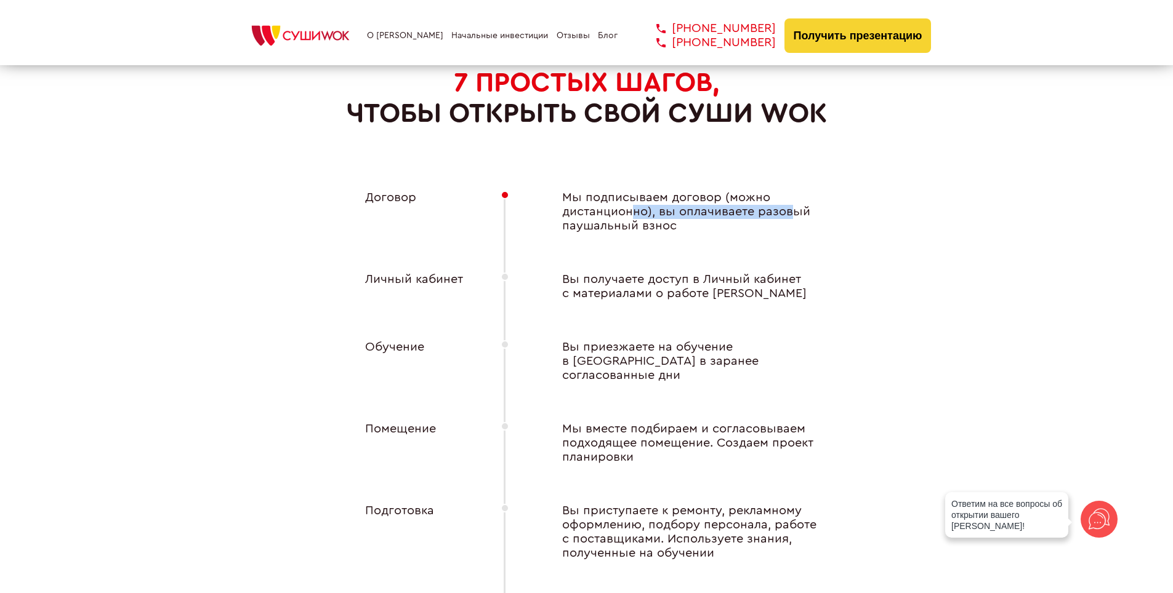
drag, startPoint x: 631, startPoint y: 212, endPoint x: 789, endPoint y: 215, distance: 158.2
click at [789, 215] on div "Мы подписываем договор (можно дистанционно), вы оплачиваете разовый паушальный …" at bounding box center [684, 212] width 295 height 42
drag, startPoint x: 789, startPoint y: 215, endPoint x: 684, endPoint y: 212, distance: 104.7
click at [684, 212] on div "Мы подписываем договор (можно дистанционно), вы оплачиваете разовый паушальный …" at bounding box center [684, 212] width 295 height 42
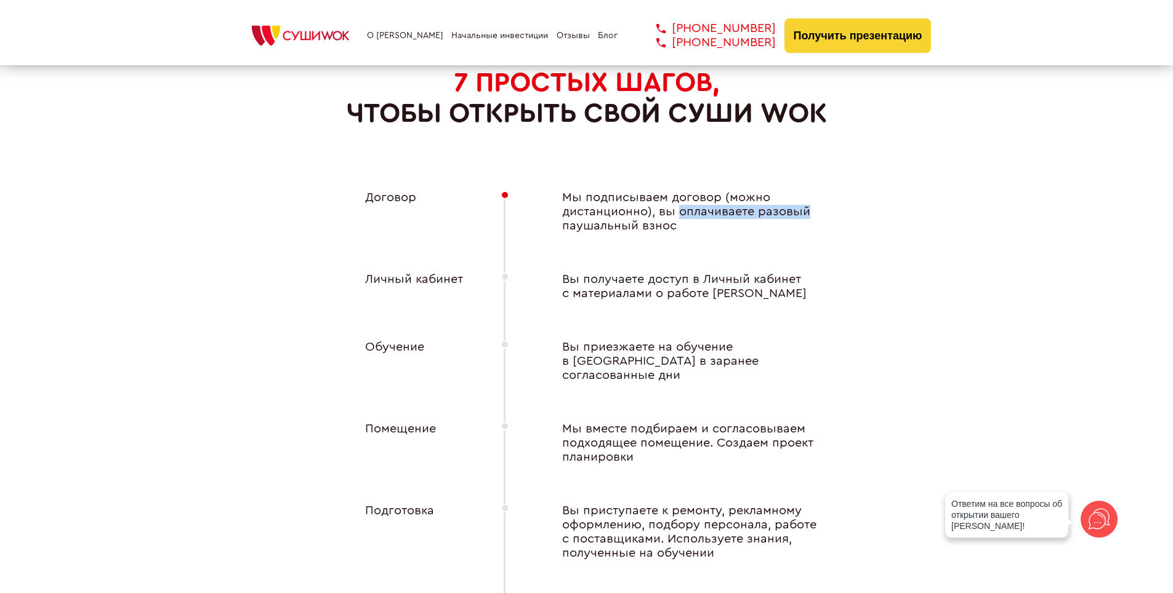
click at [684, 212] on div "Мы подписываем договор (можно дистанционно), вы оплачиваете разовый паушальный …" at bounding box center [684, 212] width 295 height 42
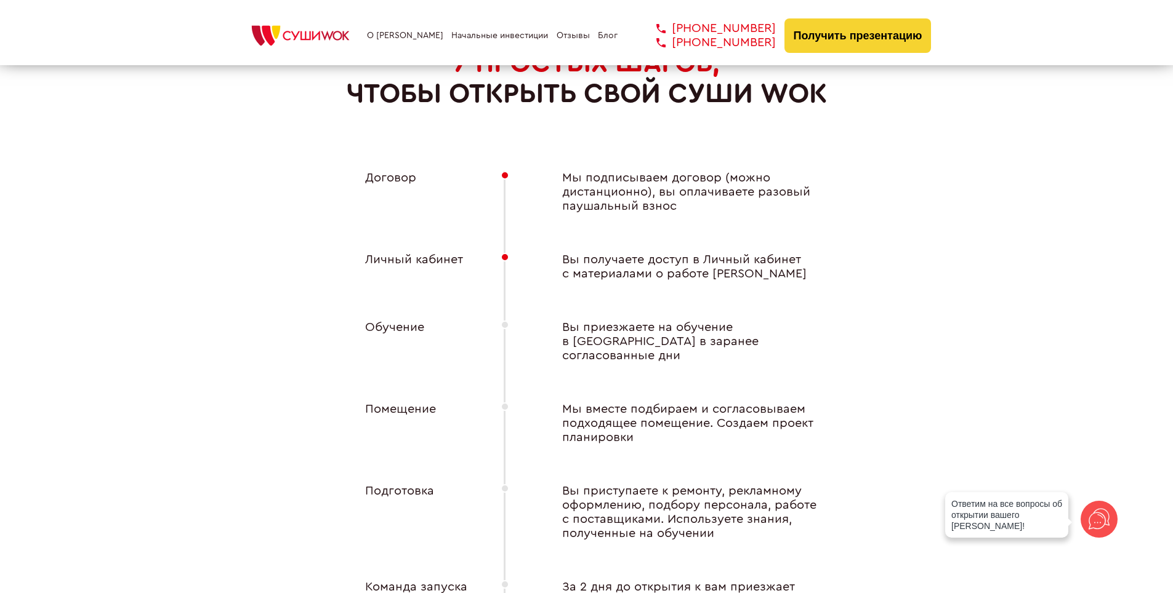
scroll to position [4678, 0]
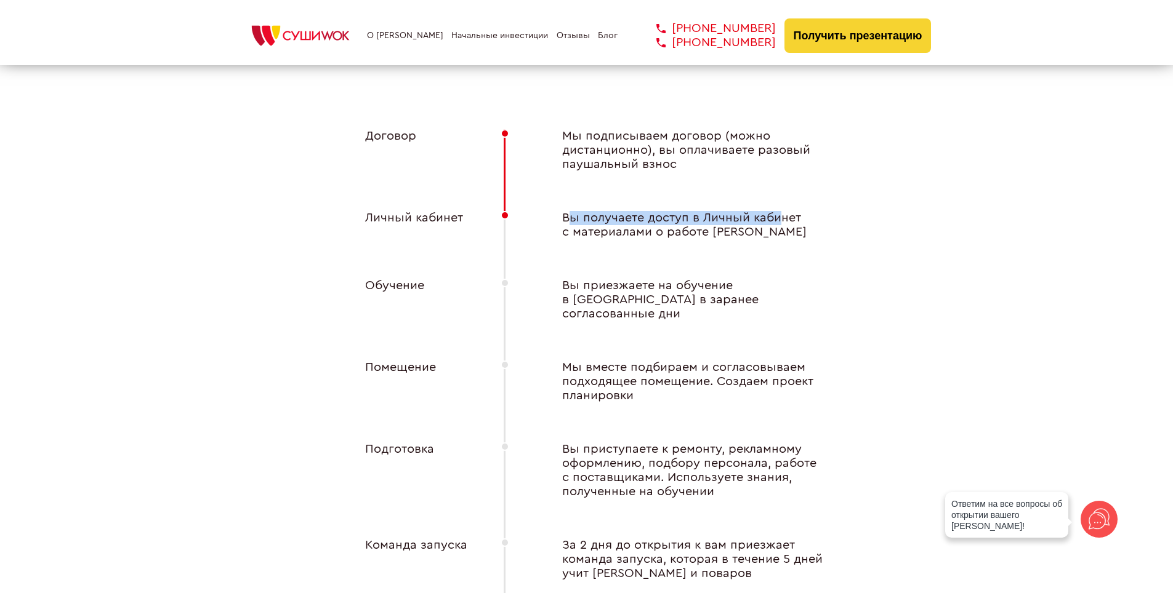
drag, startPoint x: 596, startPoint y: 222, endPoint x: 777, endPoint y: 221, distance: 181.6
click at [777, 221] on div "Вы получаете доступ в Личный кабинет с материалами о работе [PERSON_NAME]" at bounding box center [684, 225] width 295 height 28
drag, startPoint x: 777, startPoint y: 221, endPoint x: 668, endPoint y: 222, distance: 109.0
click at [668, 222] on div "Вы получаете доступ в Личный кабинет с материалами о работе [PERSON_NAME]" at bounding box center [684, 225] width 295 height 28
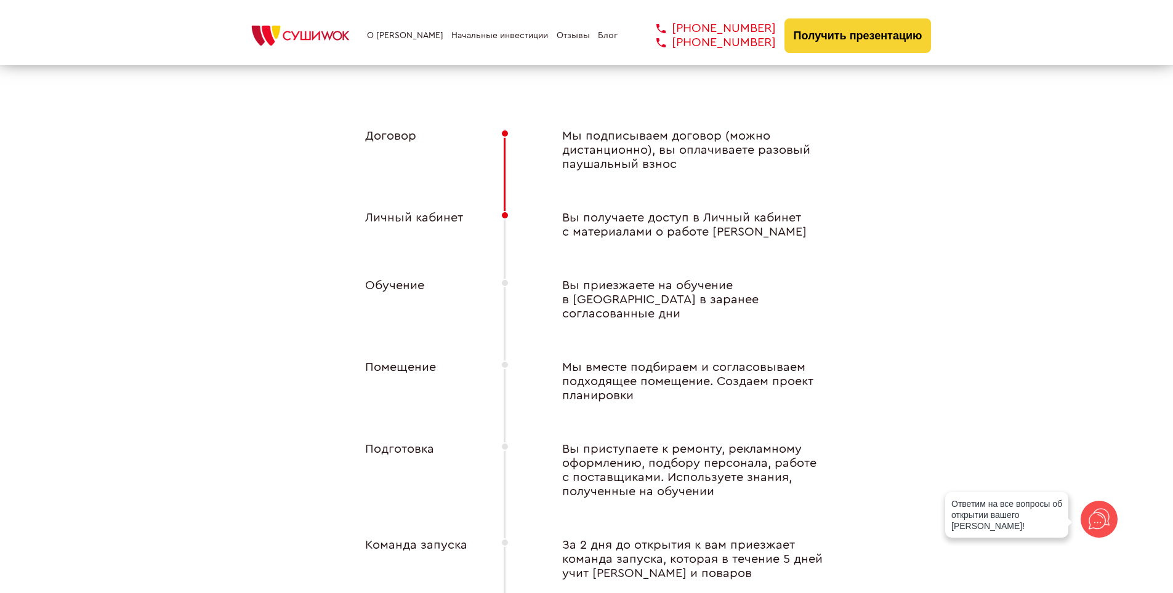
click at [720, 238] on div "Вы получаете доступ в Личный кабинет с материалами о работе [PERSON_NAME]" at bounding box center [684, 225] width 295 height 28
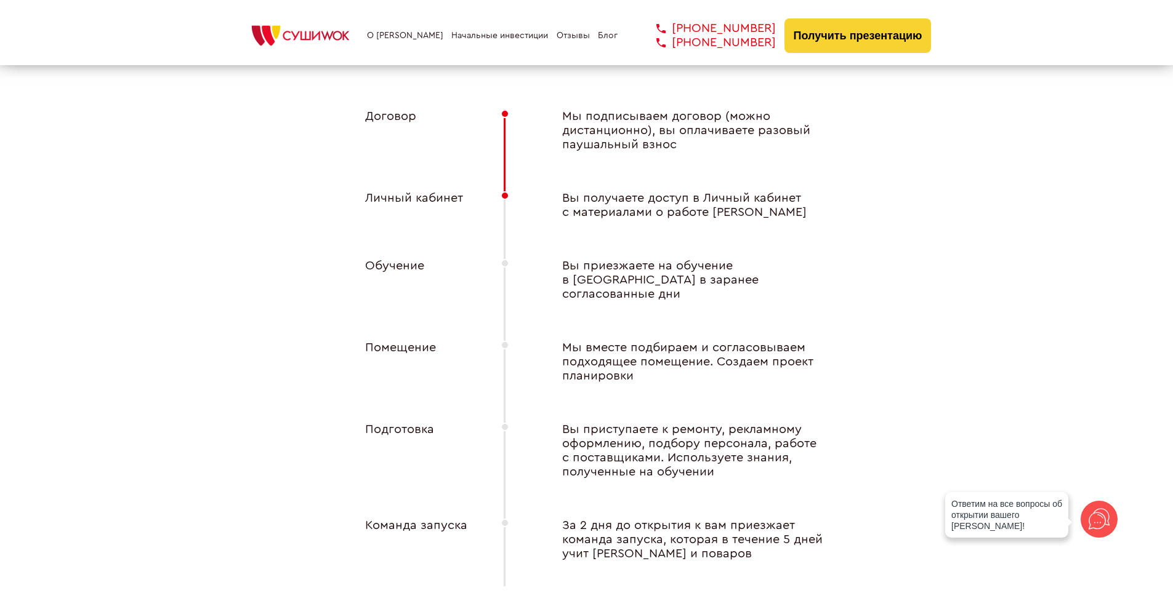
scroll to position [4739, 0]
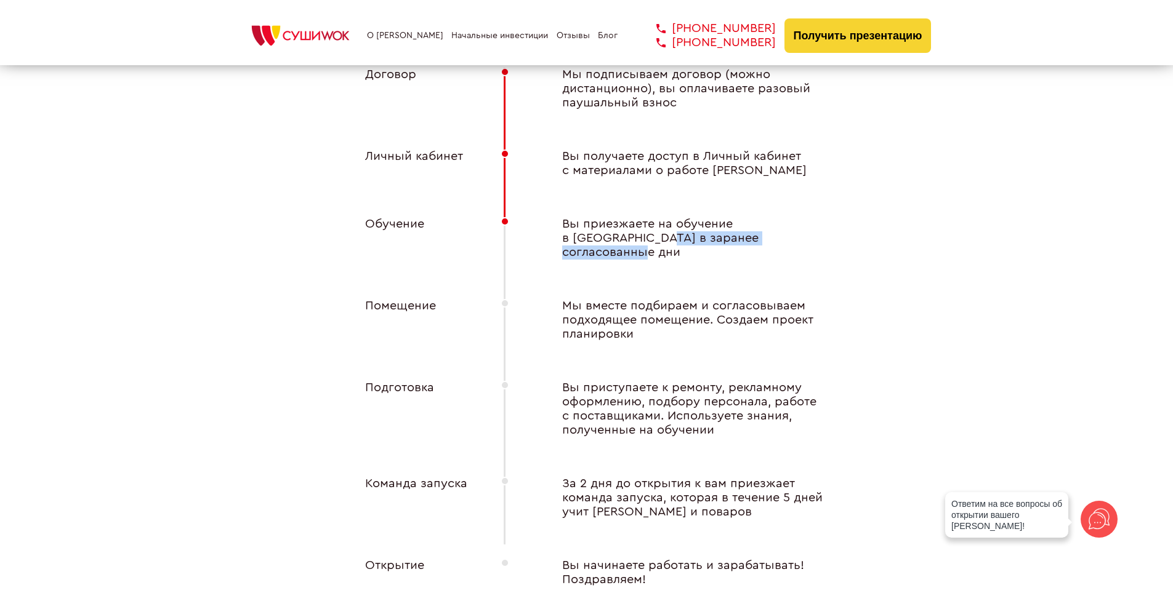
drag, startPoint x: 634, startPoint y: 242, endPoint x: 785, endPoint y: 240, distance: 150.8
click at [785, 240] on div "Вы приезжаете на обучение в [GEOGRAPHIC_DATA] в заранее согласованные дни" at bounding box center [684, 238] width 295 height 42
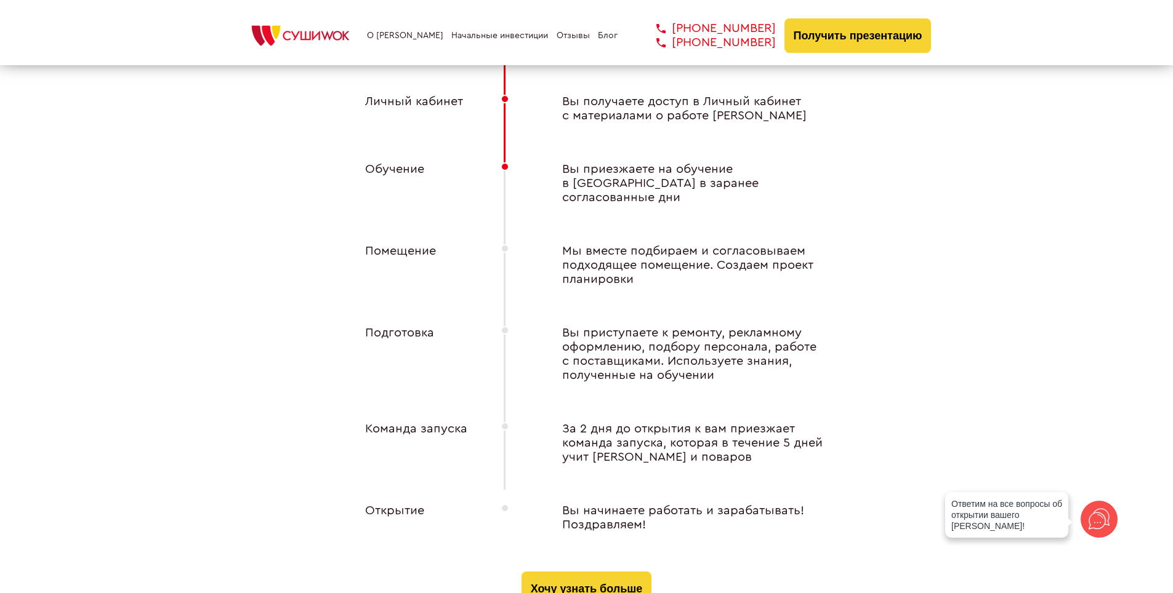
scroll to position [4801, 0]
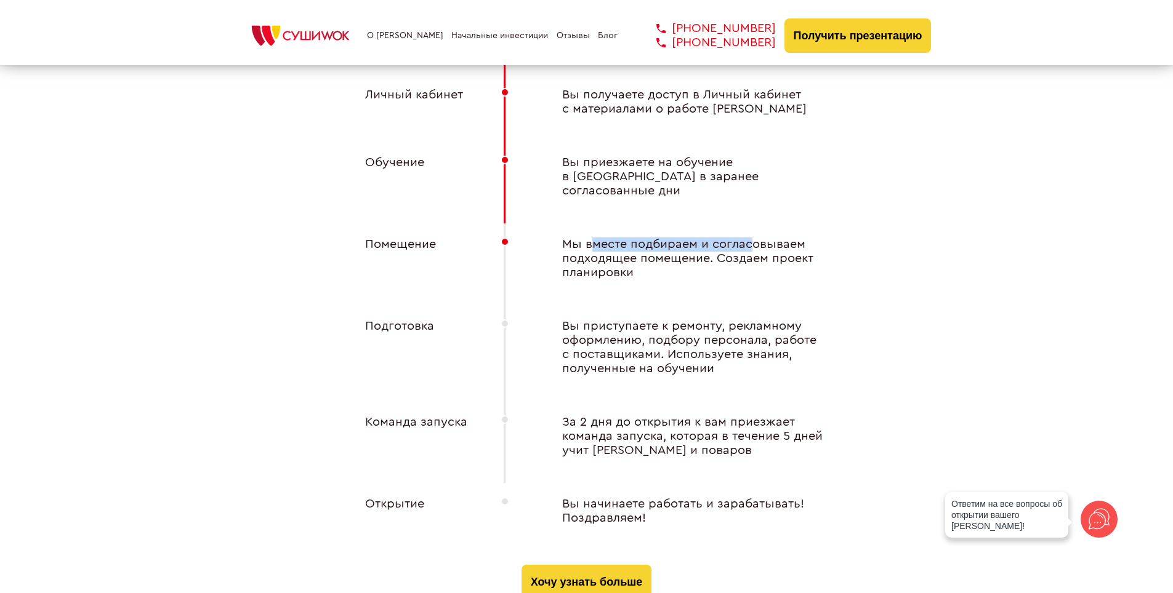
drag, startPoint x: 594, startPoint y: 228, endPoint x: 753, endPoint y: 235, distance: 159.6
click at [753, 238] on div "Мы вместе подбираем и согласовываем подходящее помещение. Создаем проект планир…" at bounding box center [684, 259] width 295 height 42
click at [755, 238] on div "Мы вместе подбираем и согласовываем подходящее помещение. Создаем проект планир…" at bounding box center [684, 259] width 295 height 42
drag, startPoint x: 755, startPoint y: 234, endPoint x: 689, endPoint y: 231, distance: 65.3
click at [689, 238] on div "Мы вместе подбираем и согласовываем подходящее помещение. Создаем проект планир…" at bounding box center [684, 259] width 295 height 42
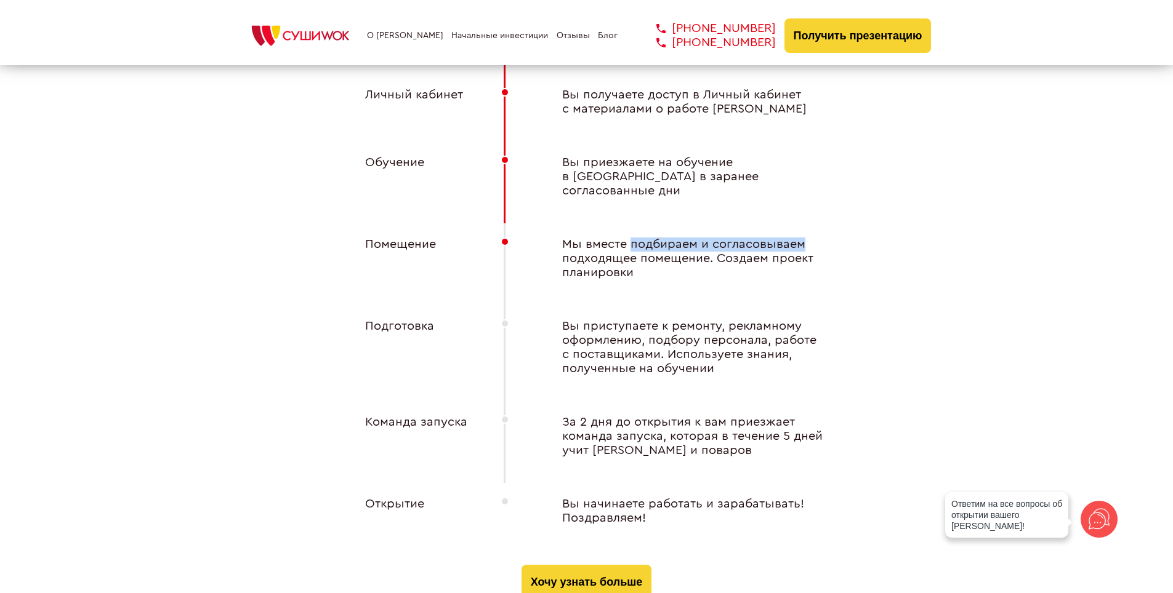
click at [689, 238] on div "Мы вместе подбираем и согласовываем подходящее помещение. Создаем проект планир…" at bounding box center [684, 259] width 295 height 42
drag, startPoint x: 690, startPoint y: 235, endPoint x: 784, endPoint y: 244, distance: 94.1
click at [784, 244] on div "Мы вместе подбираем и согласовываем подходящее помещение. Создаем проект планир…" at bounding box center [684, 259] width 295 height 42
drag, startPoint x: 784, startPoint y: 244, endPoint x: 664, endPoint y: 247, distance: 120.0
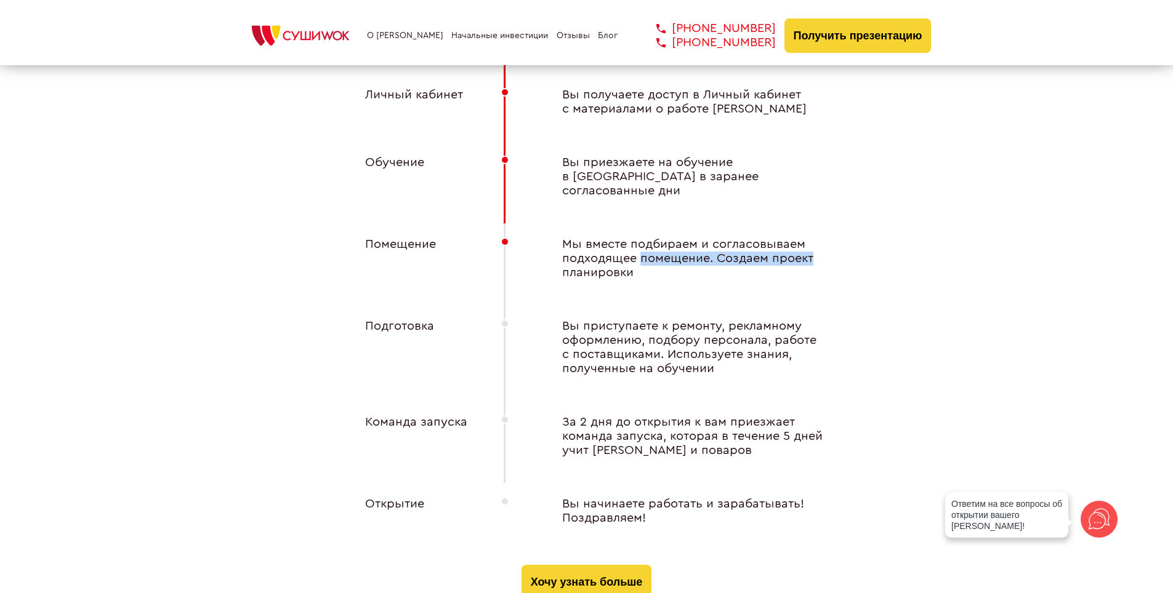
click at [664, 247] on div "Мы вместе подбираем и согласовываем подходящее помещение. Создаем проект планир…" at bounding box center [684, 259] width 295 height 42
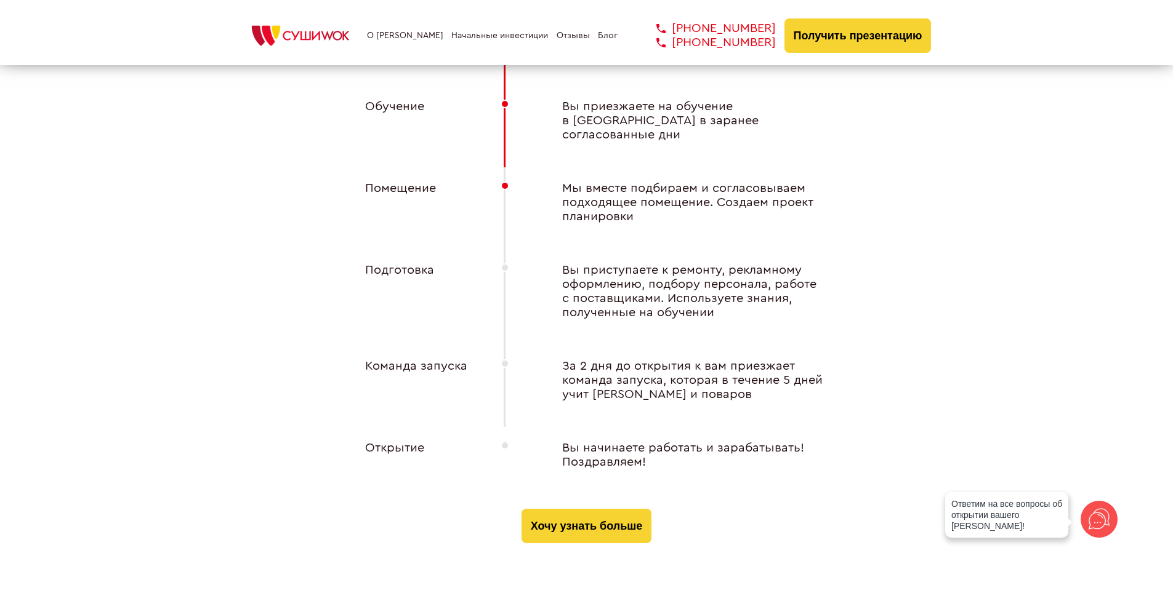
scroll to position [4862, 0]
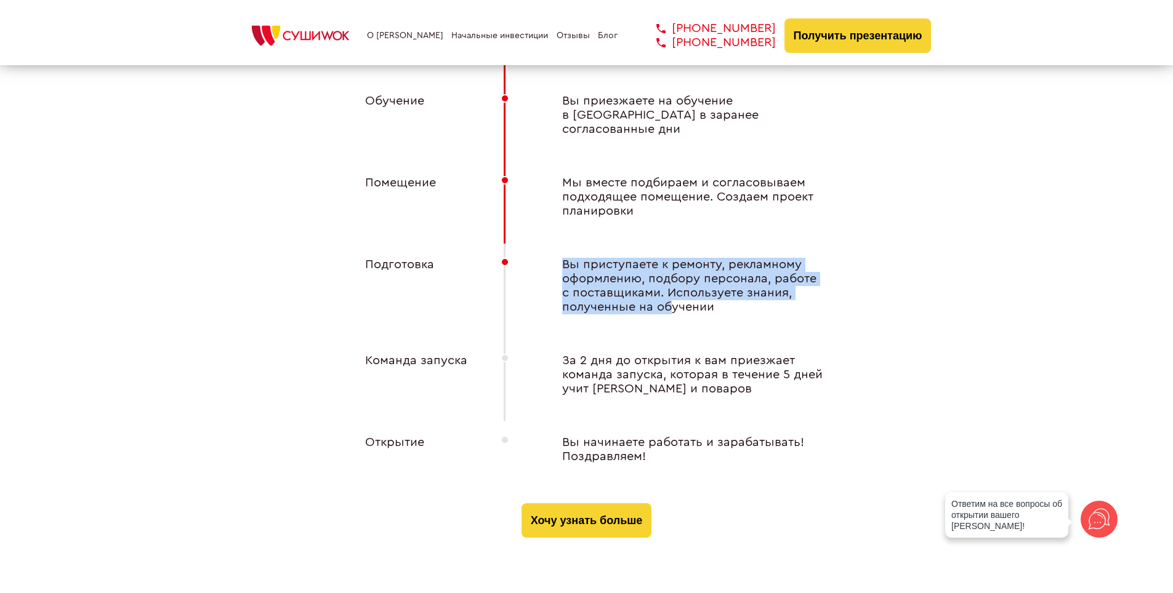
drag, startPoint x: 564, startPoint y: 254, endPoint x: 673, endPoint y: 289, distance: 113.9
click at [673, 289] on div "Вы приступаете к ремонту, рекламному оформлению, подбору персонала, работе с по…" at bounding box center [684, 286] width 295 height 57
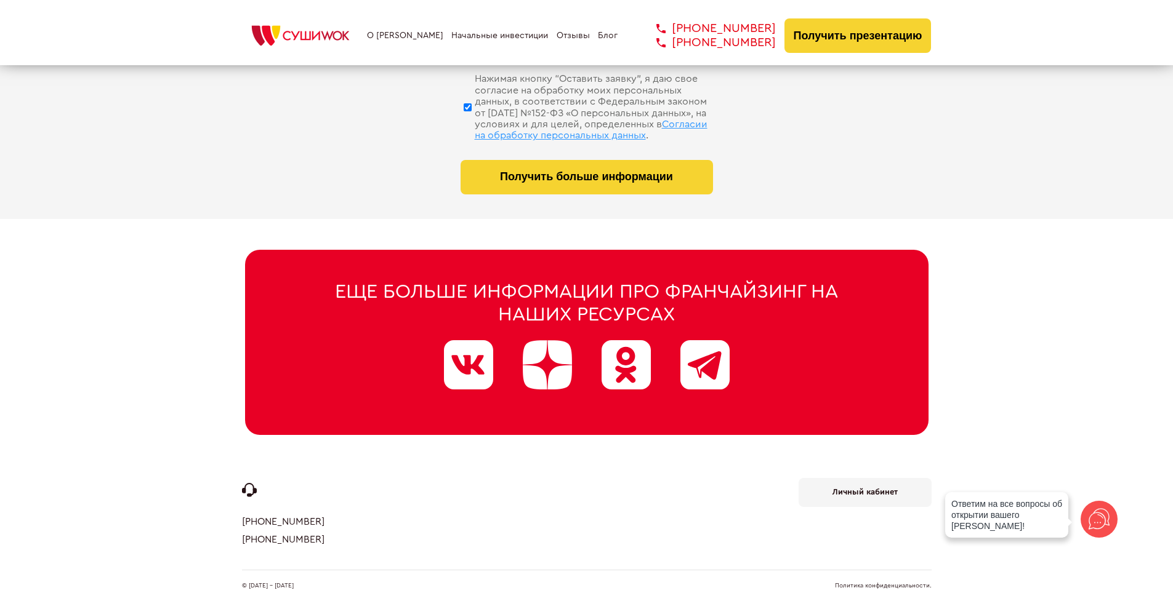
scroll to position [6210, 0]
